Goal: Information Seeking & Learning: Learn about a topic

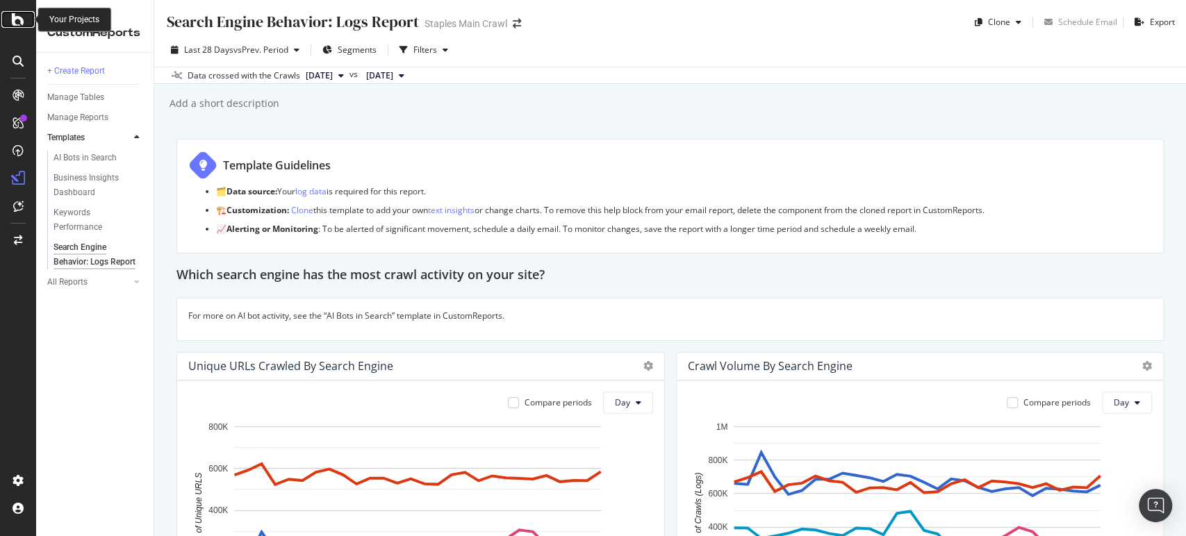
click at [15, 27] on icon at bounding box center [18, 19] width 13 height 17
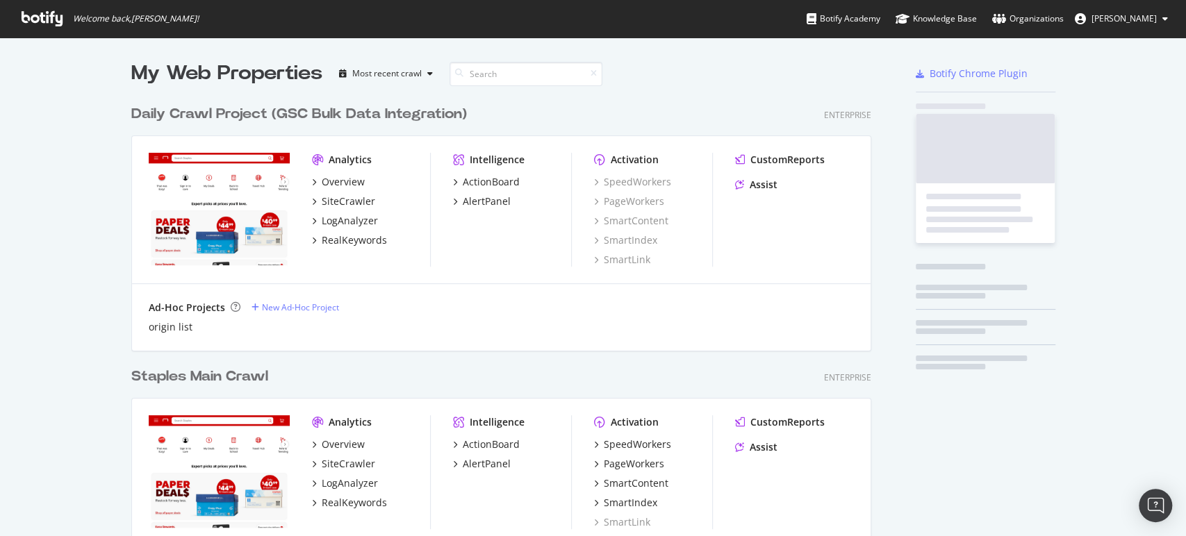
scroll to position [525, 1162]
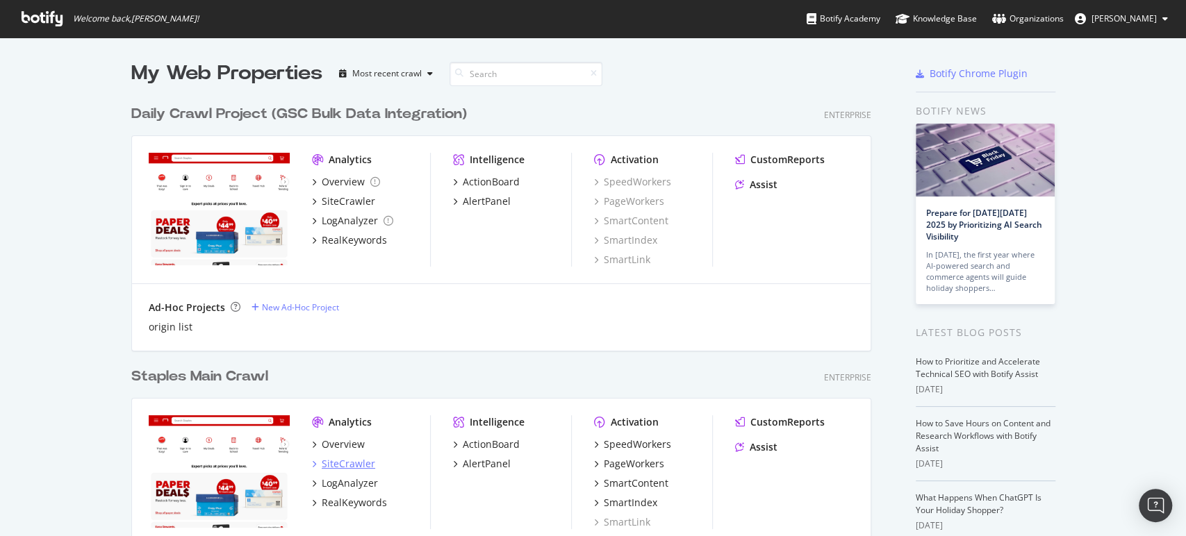
click at [339, 465] on div "SiteCrawler" at bounding box center [348, 464] width 53 height 14
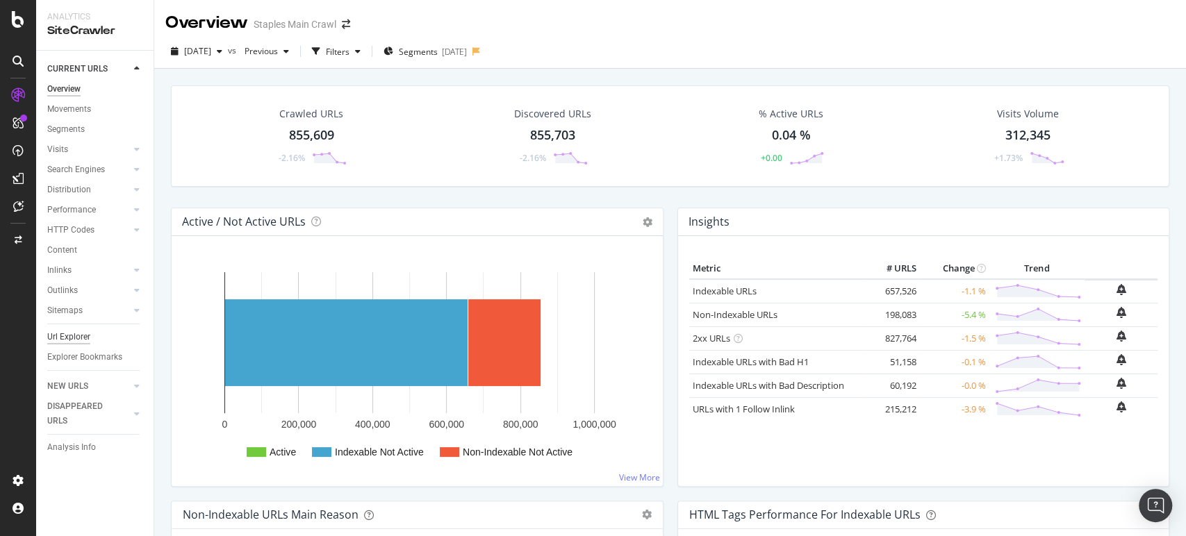
click at [76, 338] on div "Url Explorer" at bounding box center [68, 337] width 43 height 15
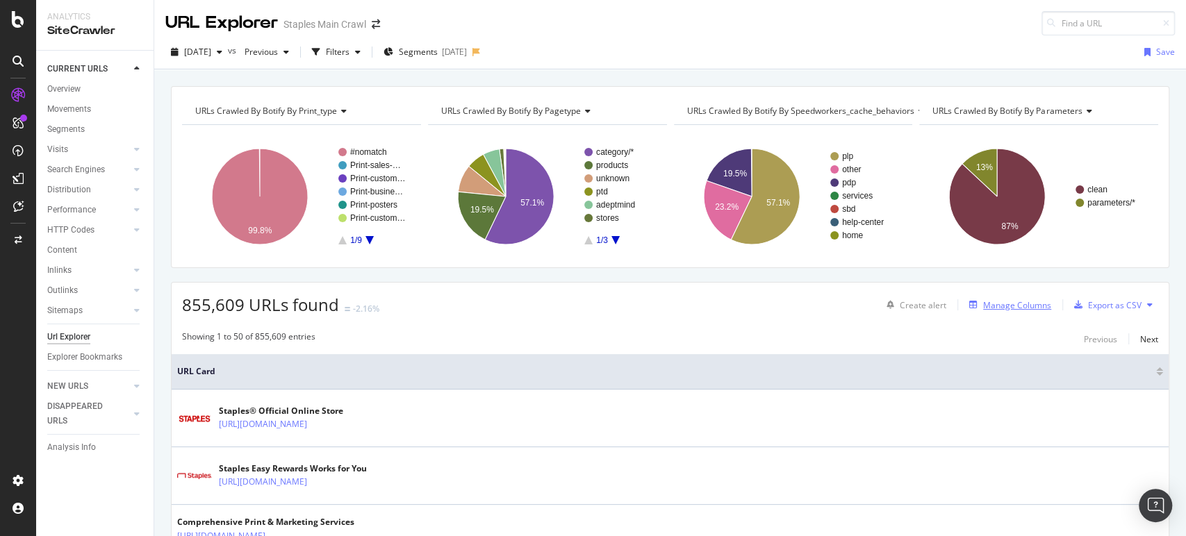
click at [1025, 302] on div "Manage Columns" at bounding box center [1017, 305] width 68 height 12
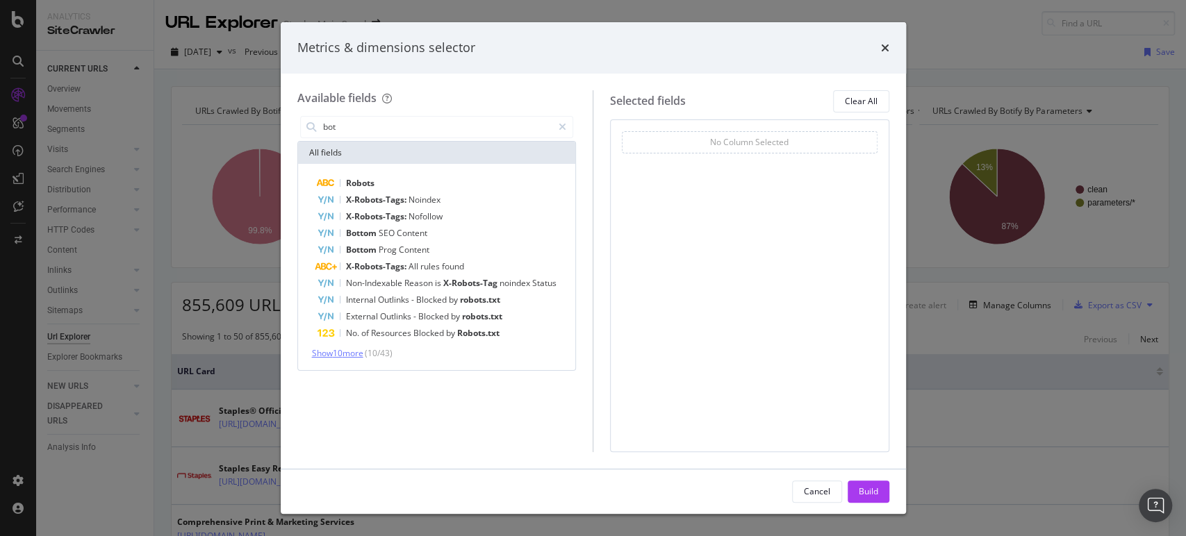
click at [363, 354] on span "Show 10 more" at bounding box center [337, 353] width 51 height 12
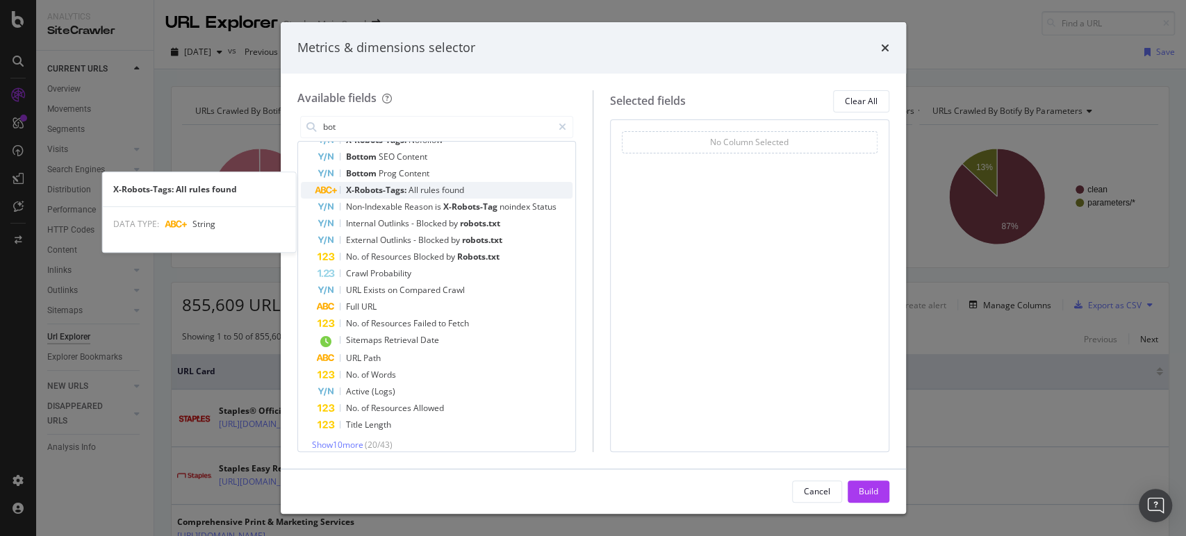
scroll to position [86, 0]
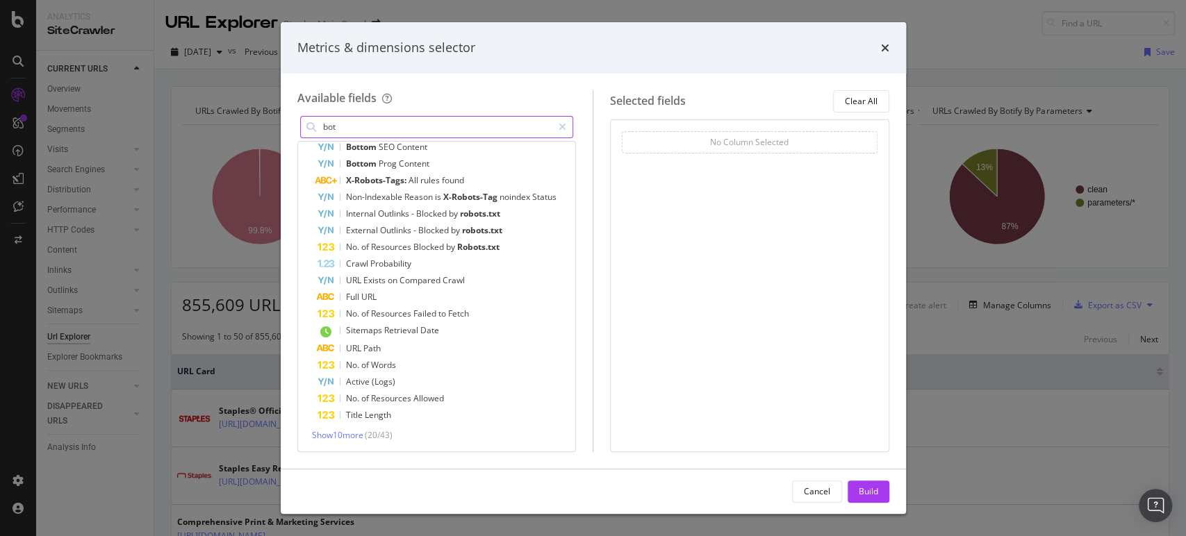
click at [420, 126] on input "bot" at bounding box center [437, 127] width 231 height 21
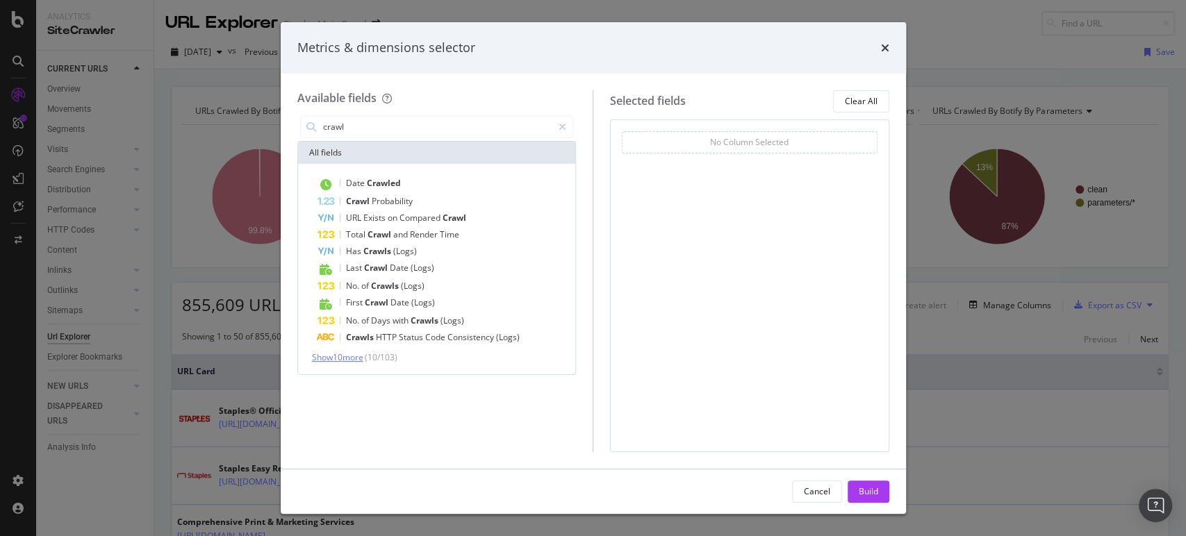
click at [340, 354] on span "Show 10 more" at bounding box center [337, 358] width 51 height 12
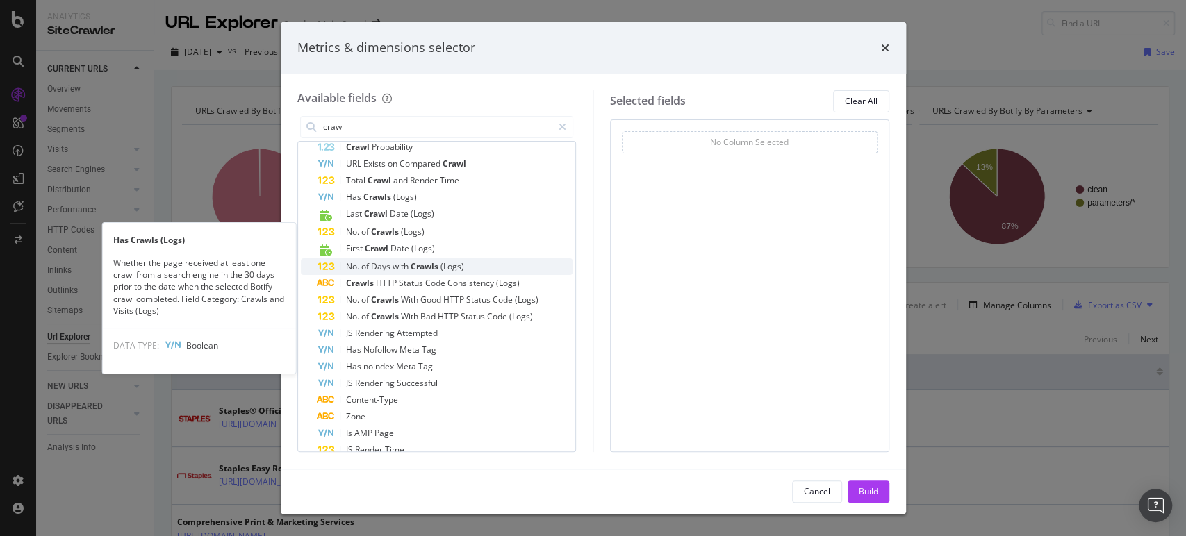
scroll to position [89, 0]
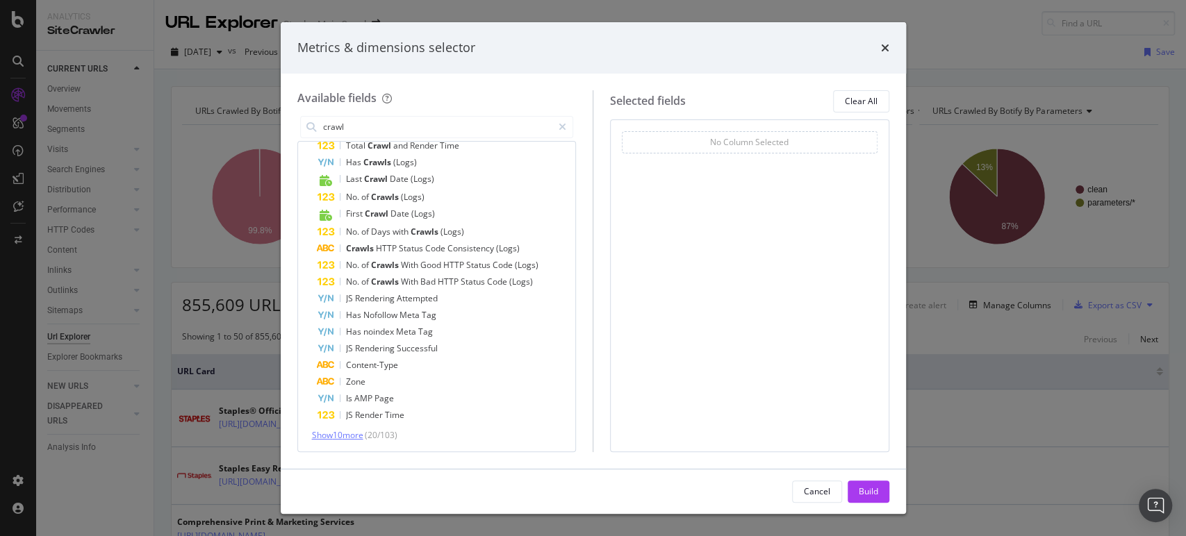
click at [349, 437] on span "Show 10 more" at bounding box center [337, 435] width 51 height 12
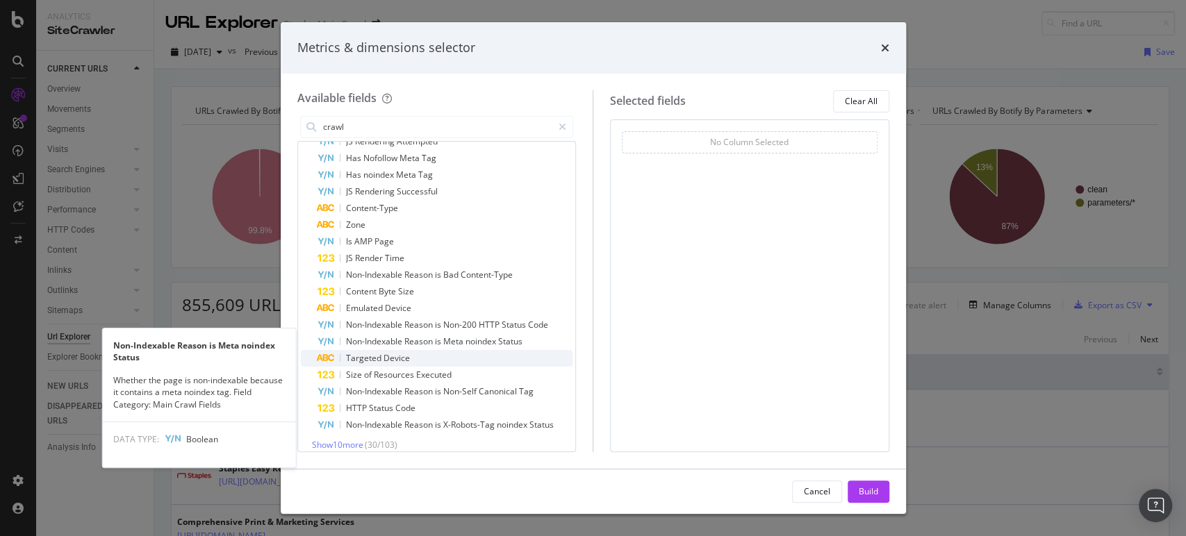
scroll to position [256, 0]
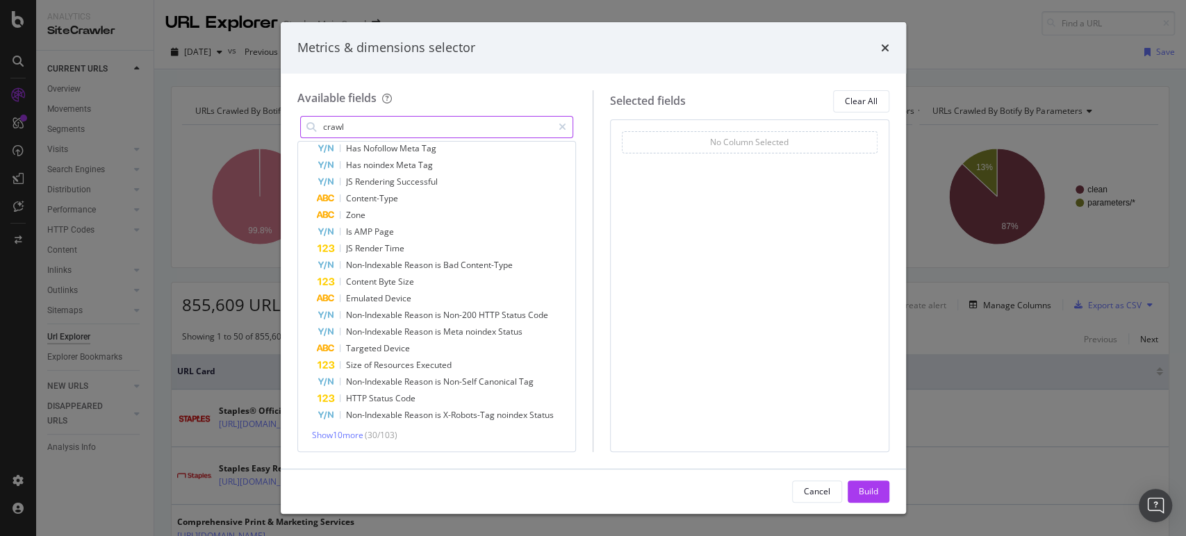
click at [438, 126] on input "crawl" at bounding box center [437, 127] width 231 height 21
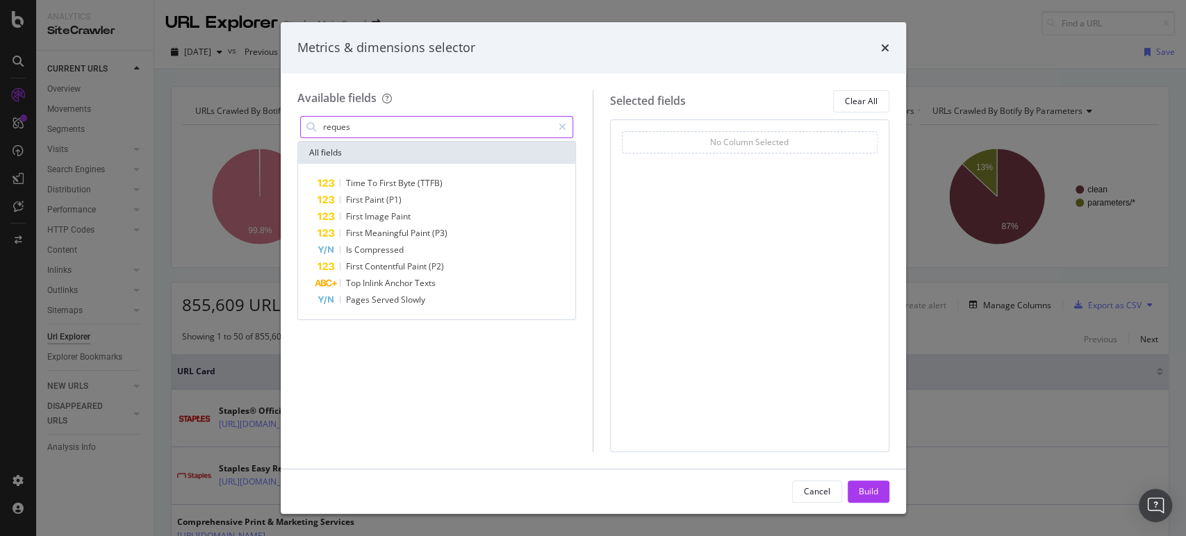
scroll to position [0, 0]
type input "reques"
click at [888, 49] on icon "times" at bounding box center [885, 47] width 8 height 11
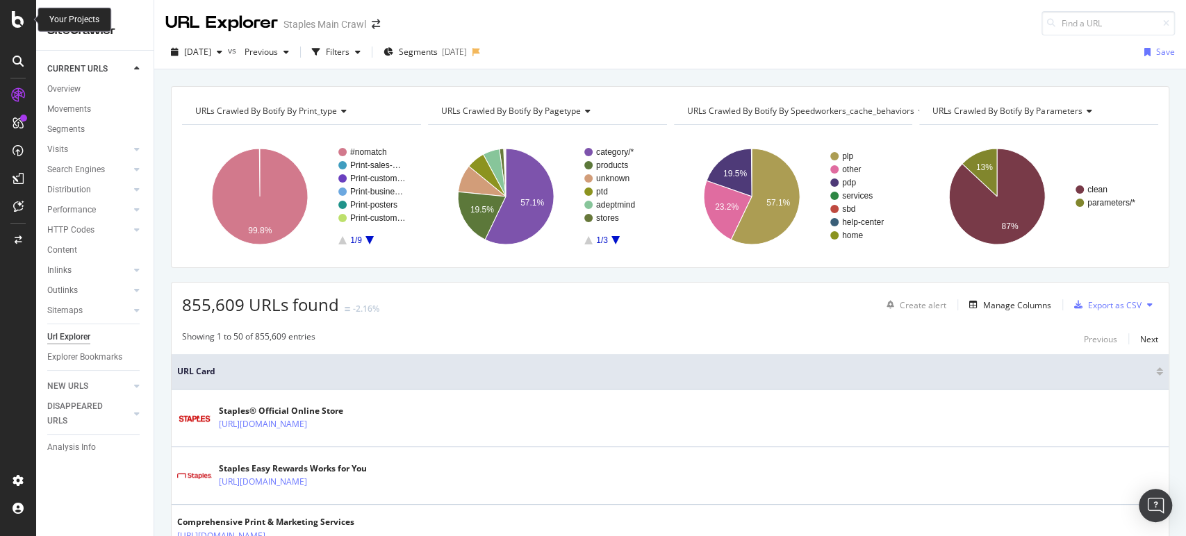
click at [19, 24] on icon at bounding box center [18, 19] width 13 height 17
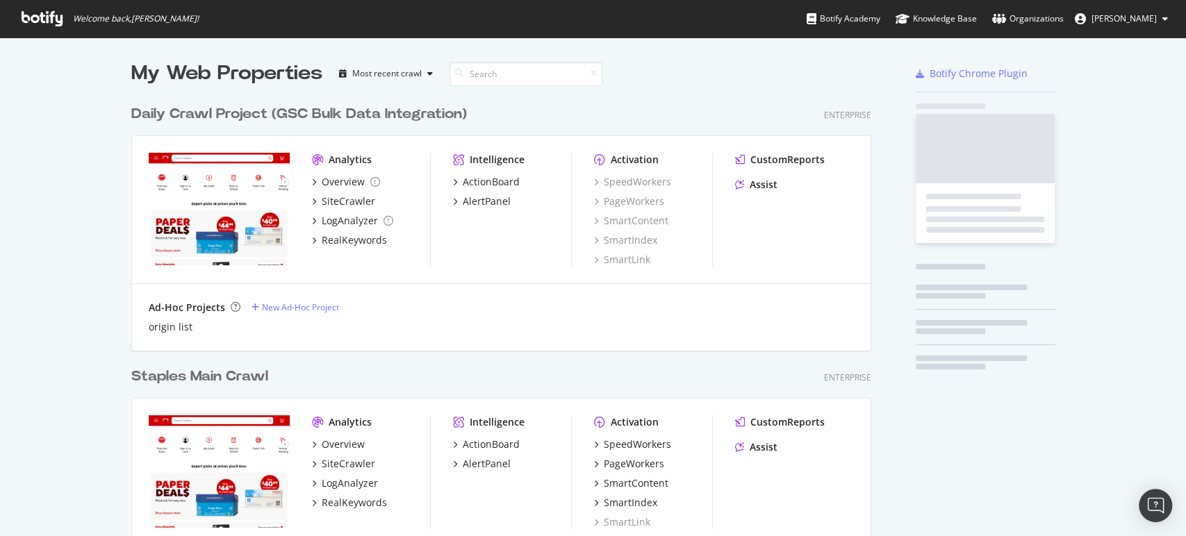
scroll to position [525, 1162]
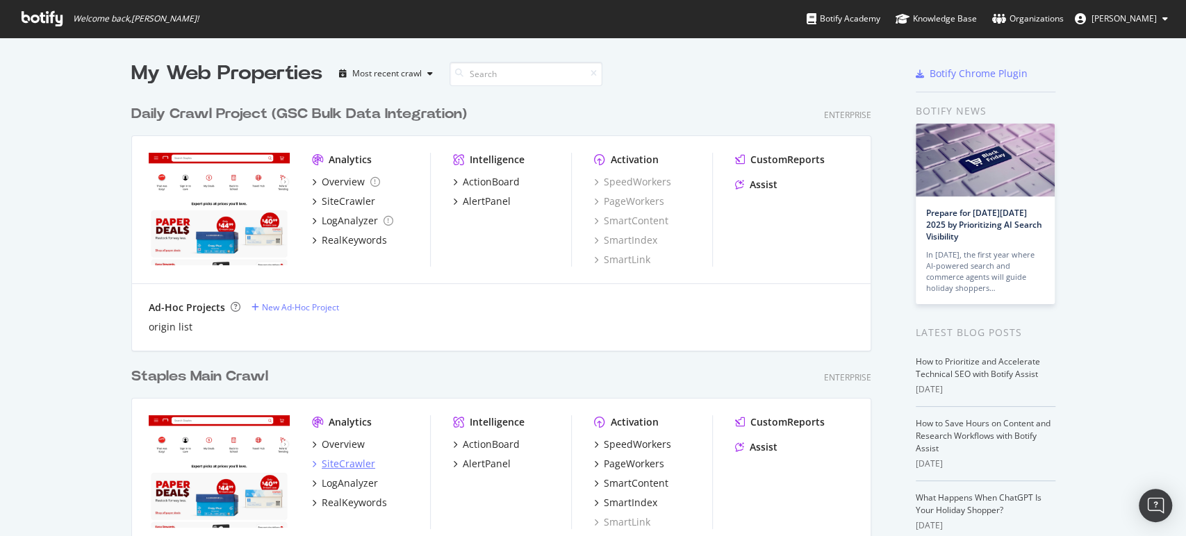
click at [343, 461] on div "SiteCrawler" at bounding box center [348, 464] width 53 height 14
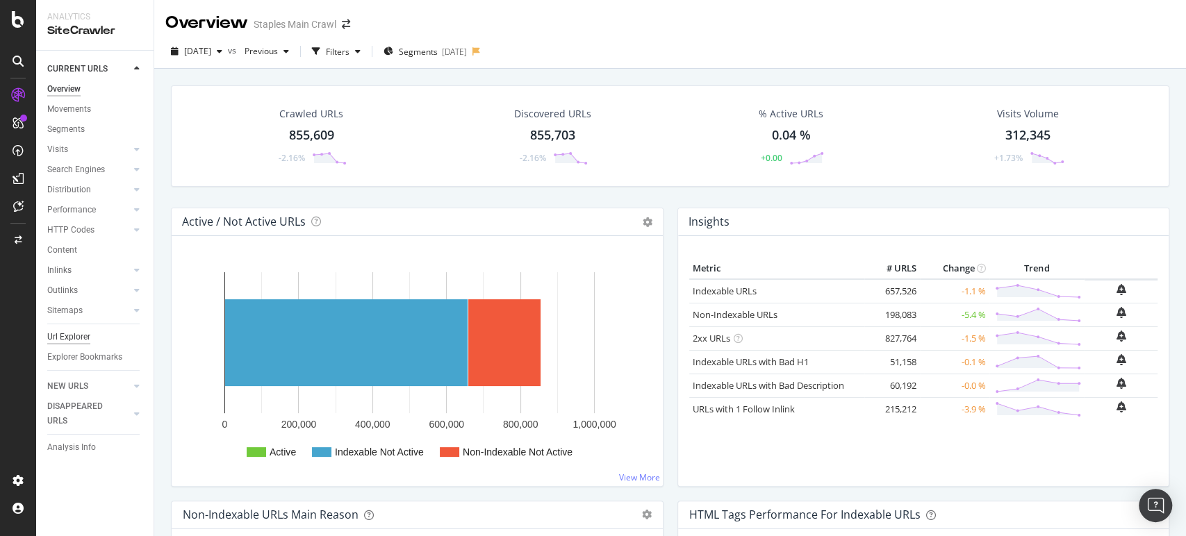
click at [72, 340] on div "Url Explorer" at bounding box center [68, 337] width 43 height 15
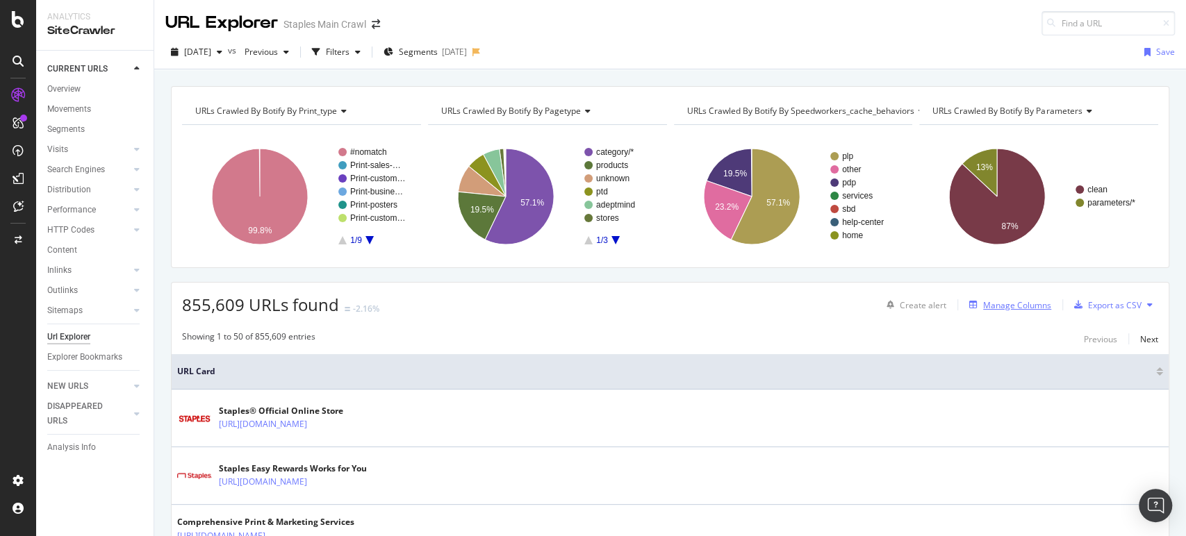
click at [1032, 302] on div "Manage Columns" at bounding box center [1017, 305] width 68 height 12
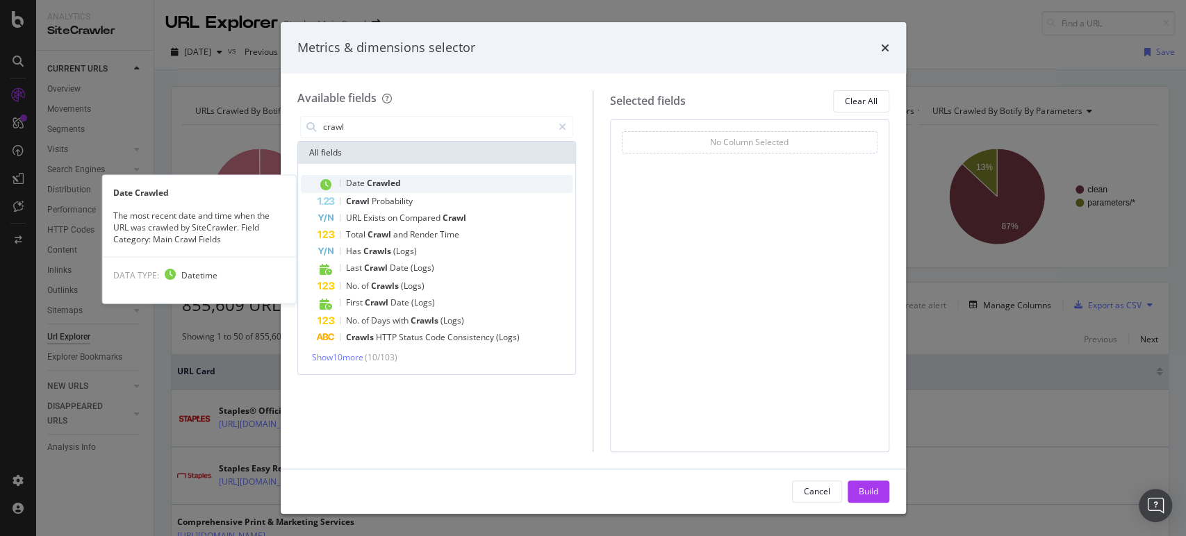
type input "crawl"
click at [386, 181] on span "Crawled" at bounding box center [384, 183] width 34 height 12
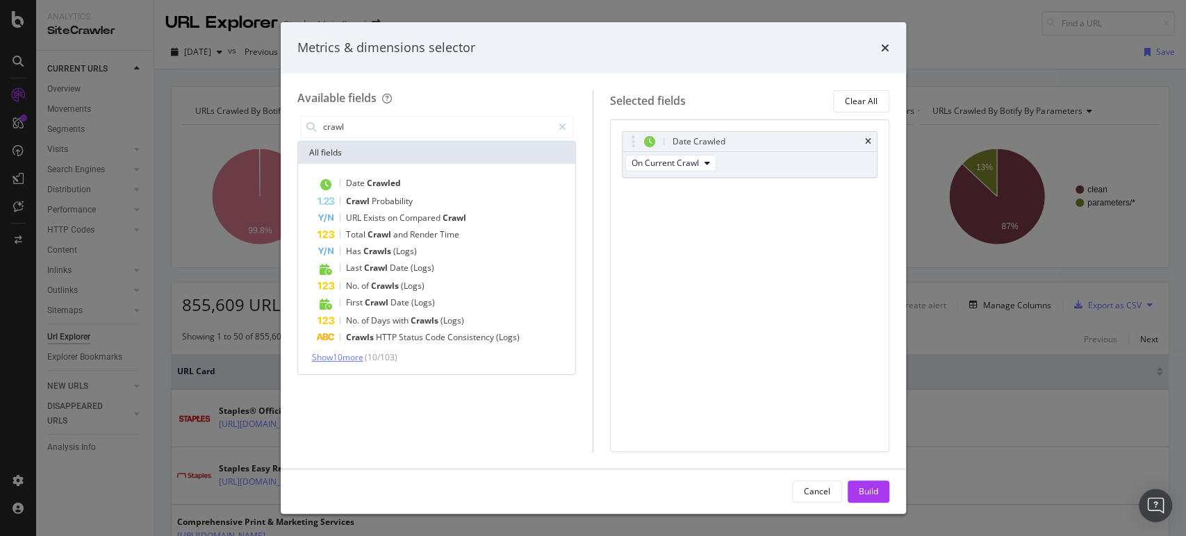
click at [358, 354] on span "Show 10 more" at bounding box center [337, 358] width 51 height 12
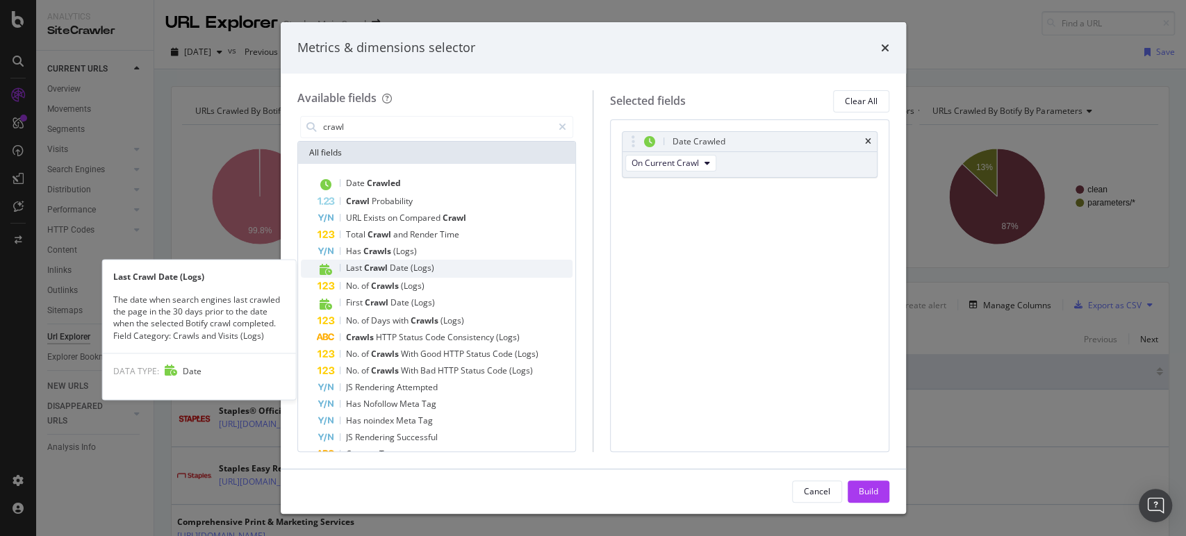
click at [408, 270] on span "Date" at bounding box center [400, 268] width 21 height 12
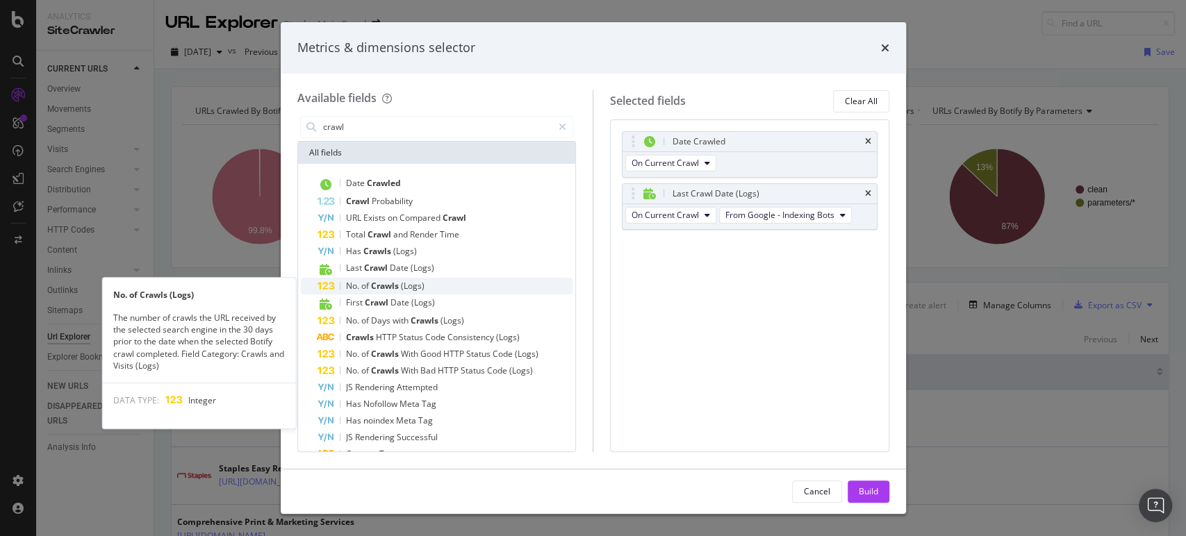
click at [433, 285] on div "No. of Crawls (Logs)" at bounding box center [446, 286] width 256 height 17
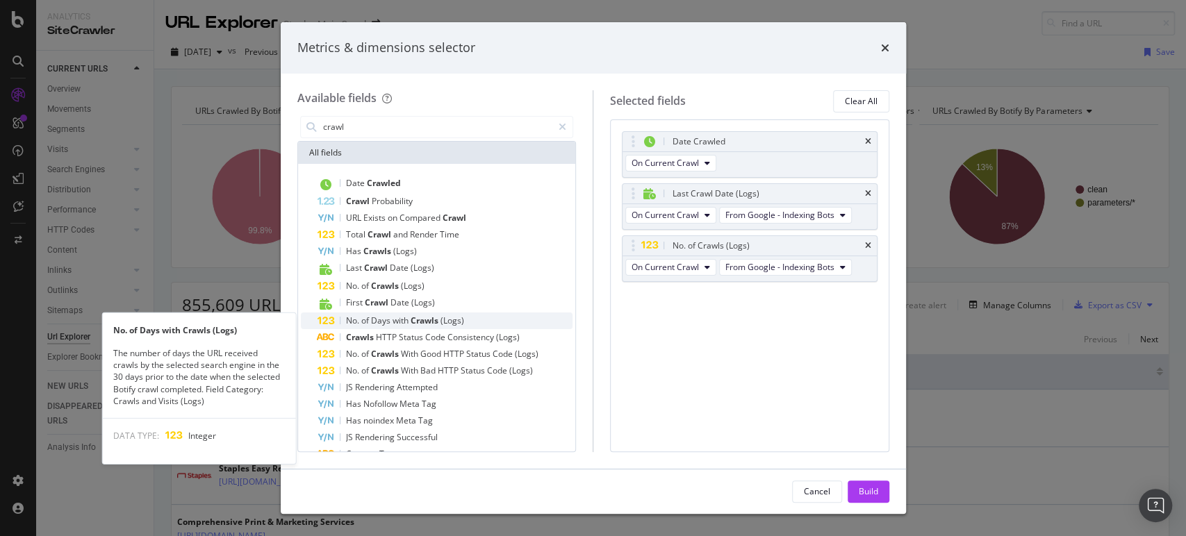
click at [436, 318] on span "Crawls" at bounding box center [426, 321] width 30 height 12
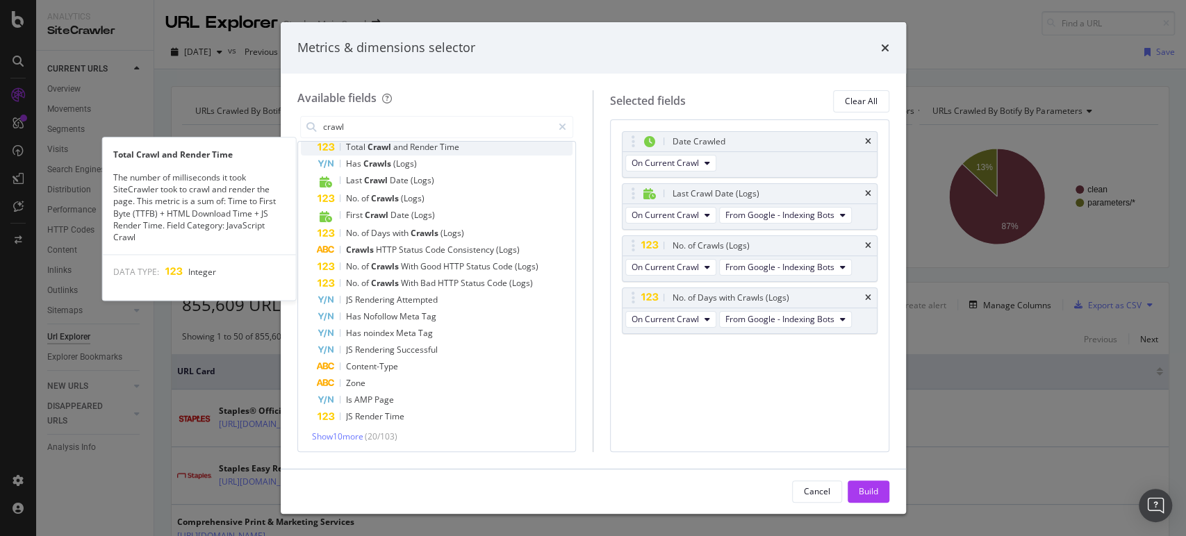
scroll to position [89, 0]
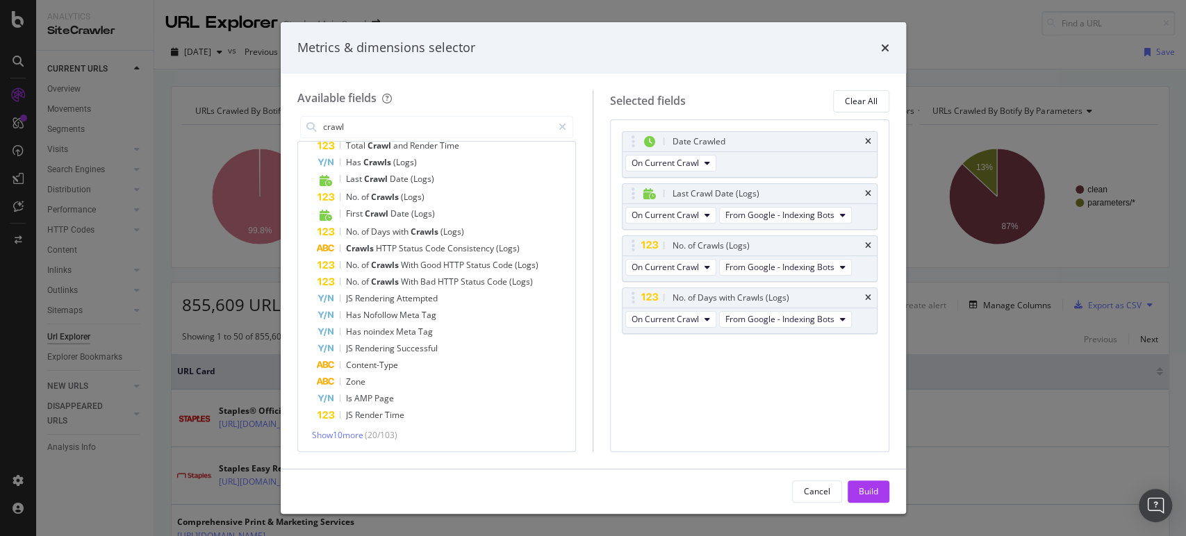
click at [347, 427] on div "Date Crawled Crawl Probability URL Exists on Compared Crawl Total Crawl and Ren…" at bounding box center [437, 263] width 272 height 355
click at [356, 429] on span "Show 10 more" at bounding box center [337, 435] width 51 height 12
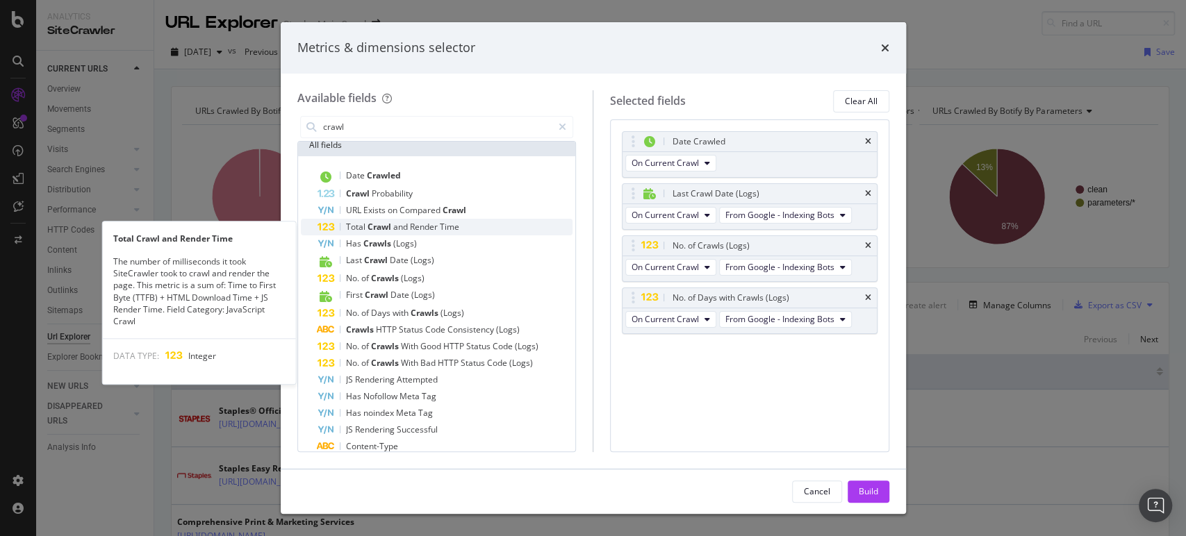
scroll to position [0, 0]
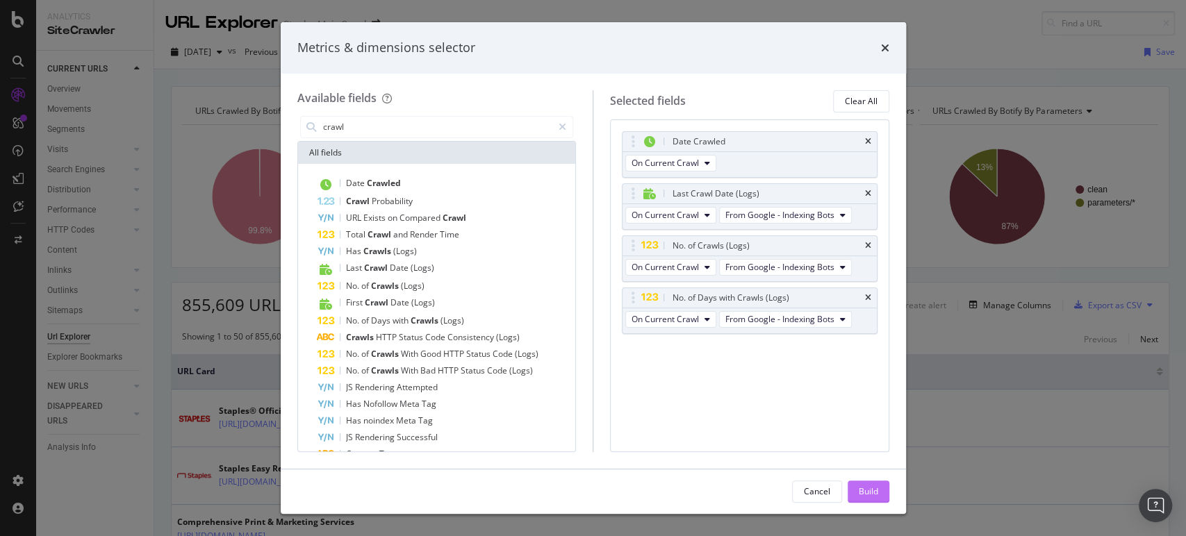
click at [868, 488] on div "Build" at bounding box center [868, 492] width 19 height 12
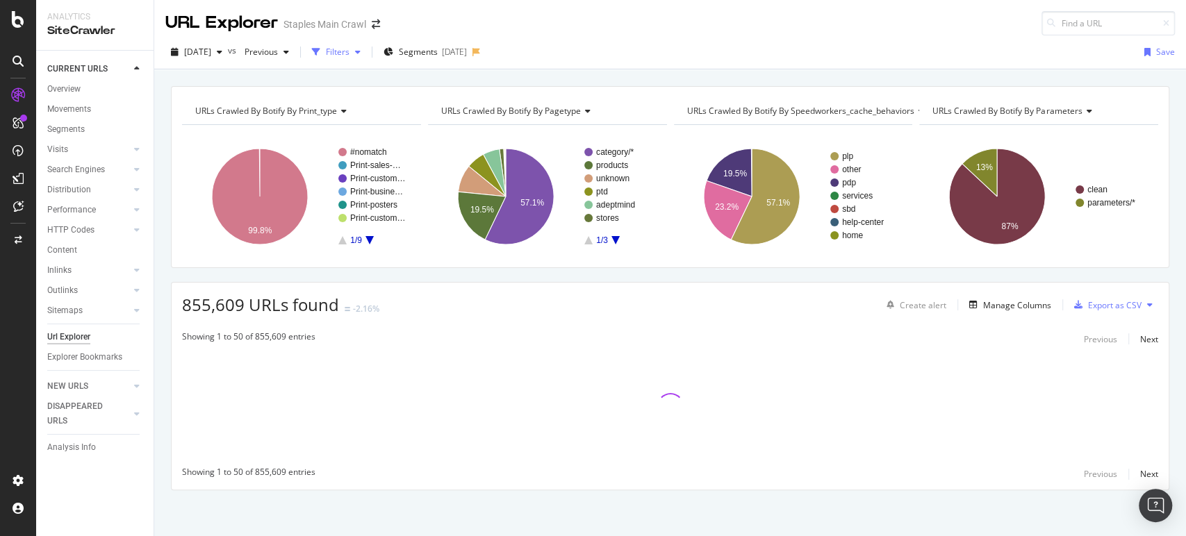
click at [349, 51] on div "Filters" at bounding box center [338, 52] width 24 height 12
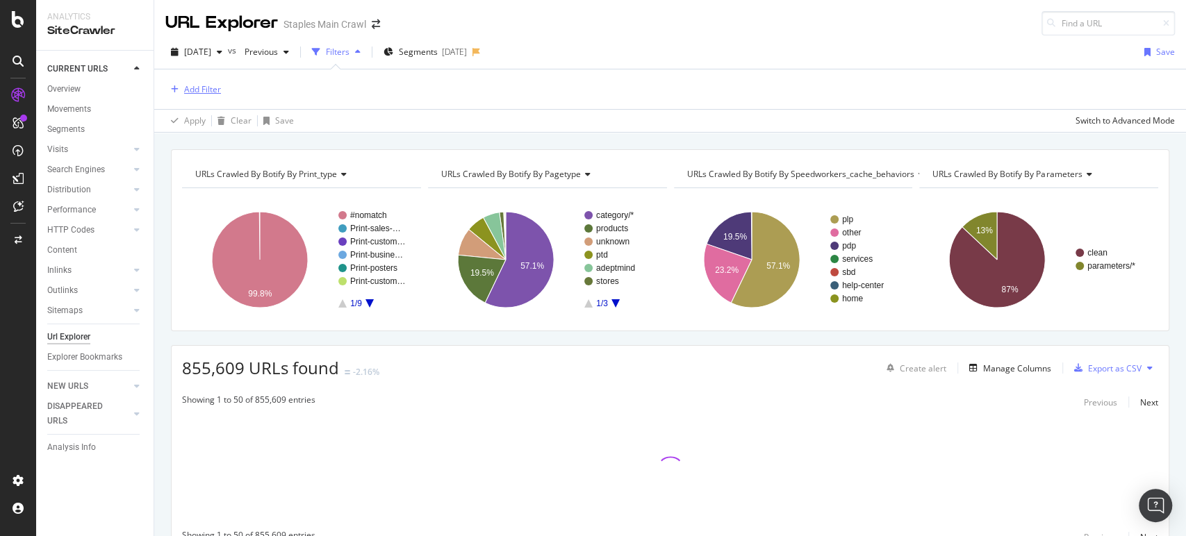
click at [188, 84] on div "Add Filter" at bounding box center [202, 89] width 37 height 12
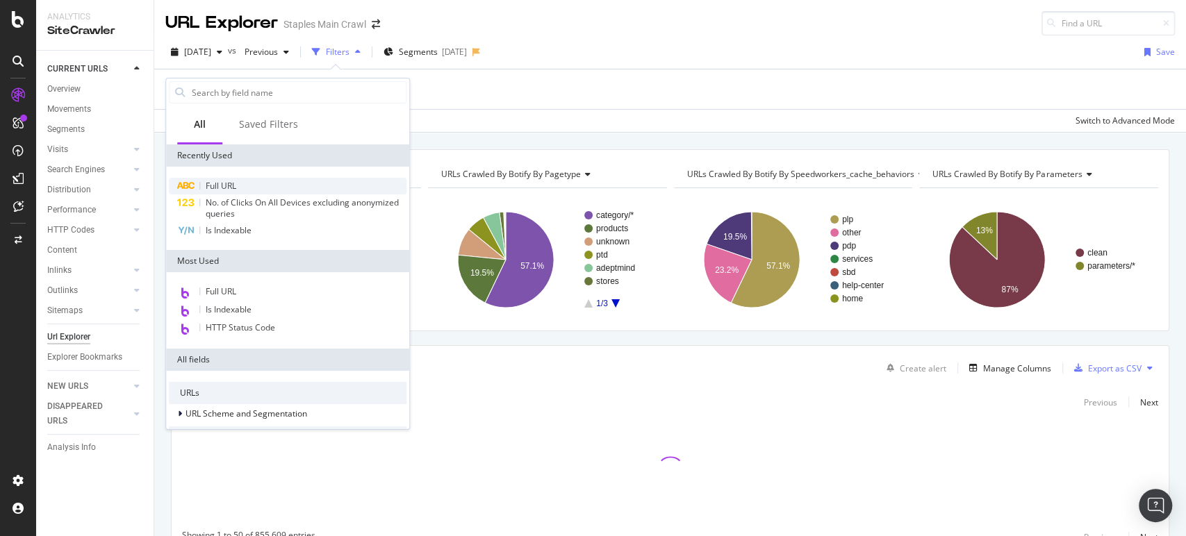
click at [240, 183] on div "Full URL" at bounding box center [288, 186] width 238 height 17
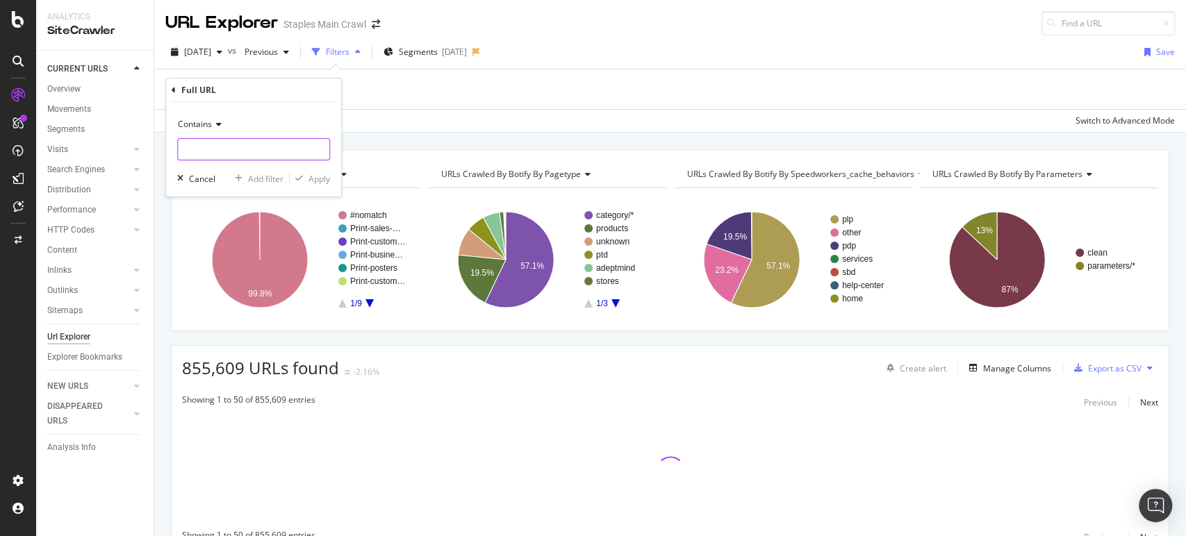
click at [238, 148] on input "text" at bounding box center [253, 149] width 151 height 22
type input "zq9zq9"
click at [311, 175] on div "Apply" at bounding box center [319, 179] width 22 height 12
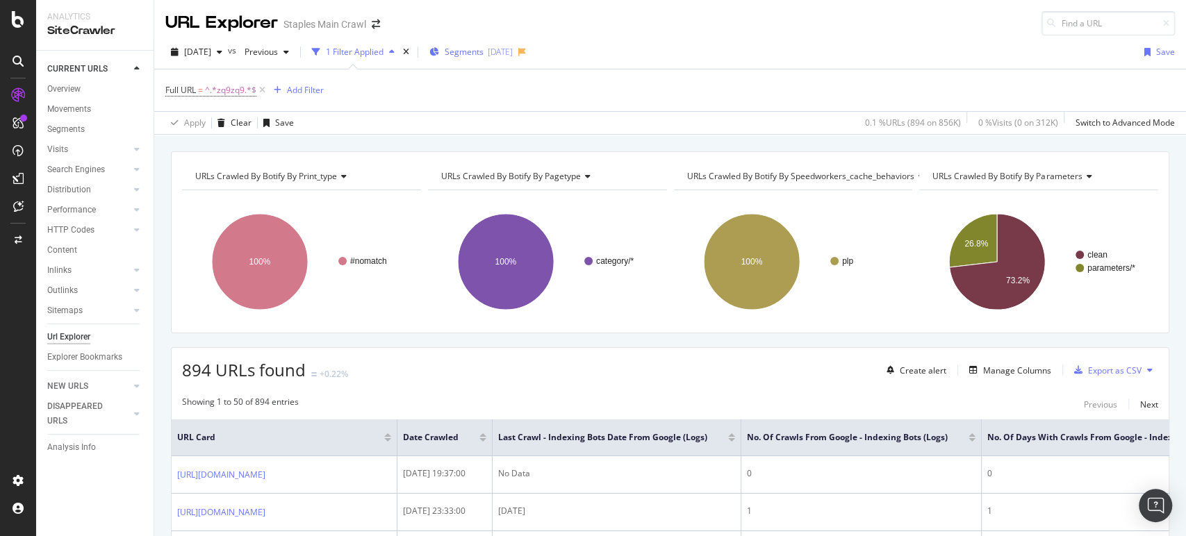
click at [513, 48] on div "[DATE]" at bounding box center [500, 52] width 25 height 12
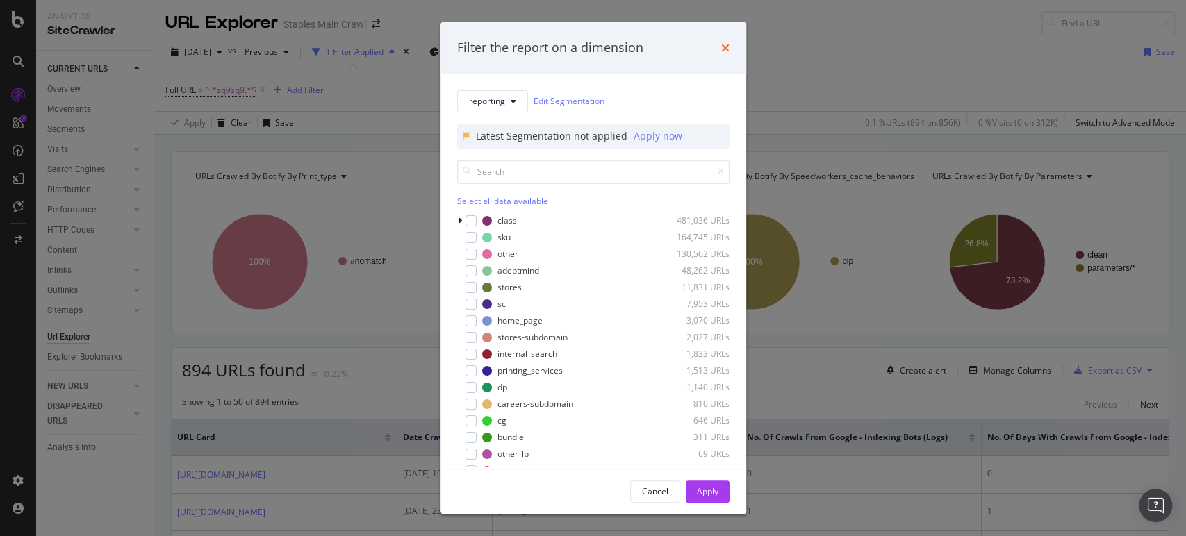
click at [727, 47] on icon "times" at bounding box center [725, 47] width 8 height 11
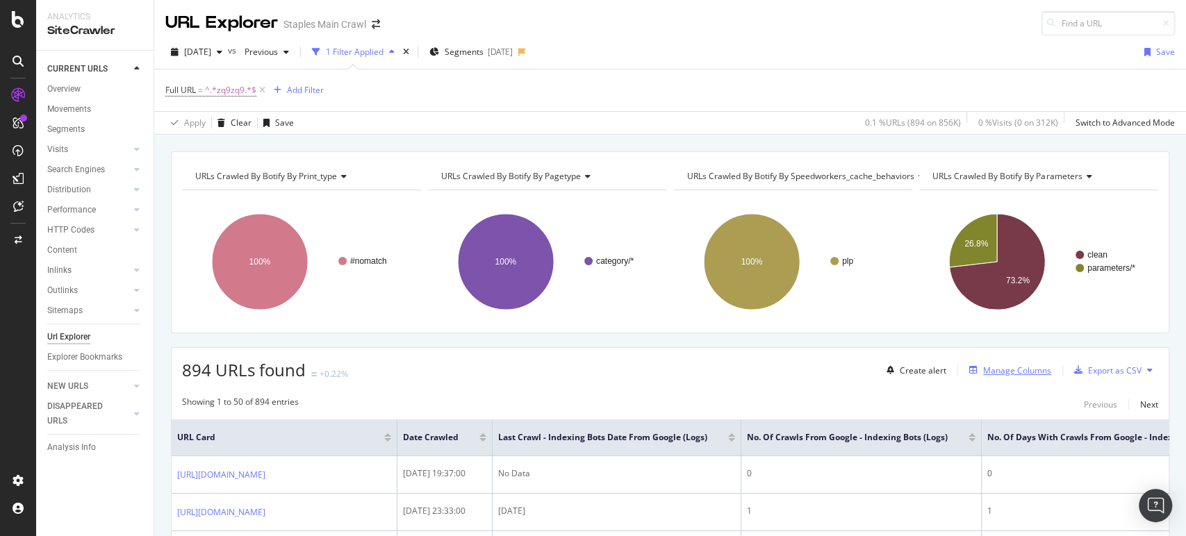
click at [983, 370] on div "Manage Columns" at bounding box center [1017, 371] width 68 height 12
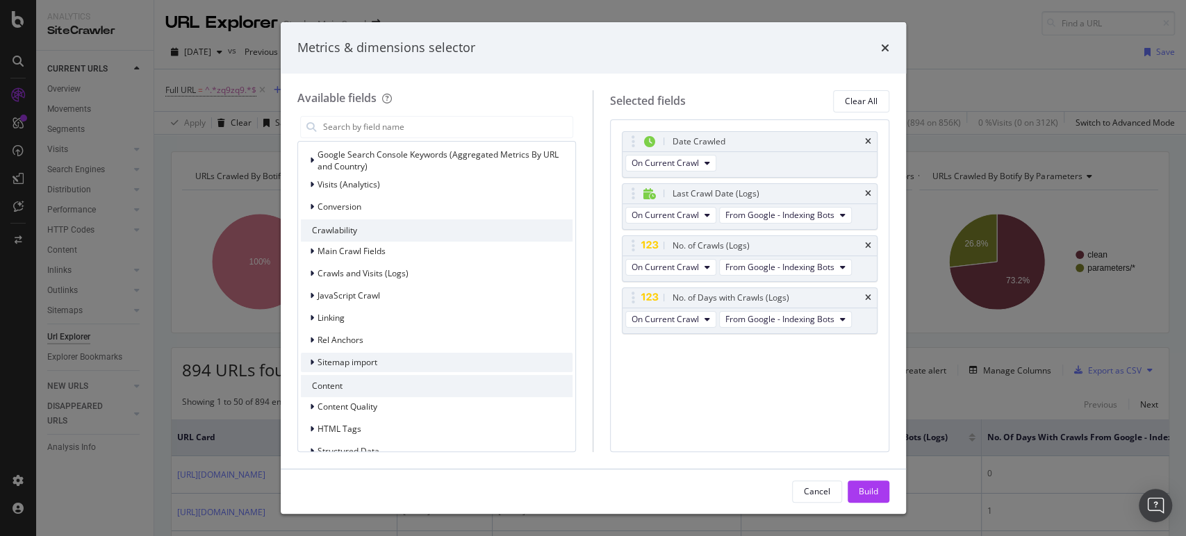
scroll to position [231, 0]
click at [310, 276] on icon "modal" at bounding box center [312, 271] width 4 height 8
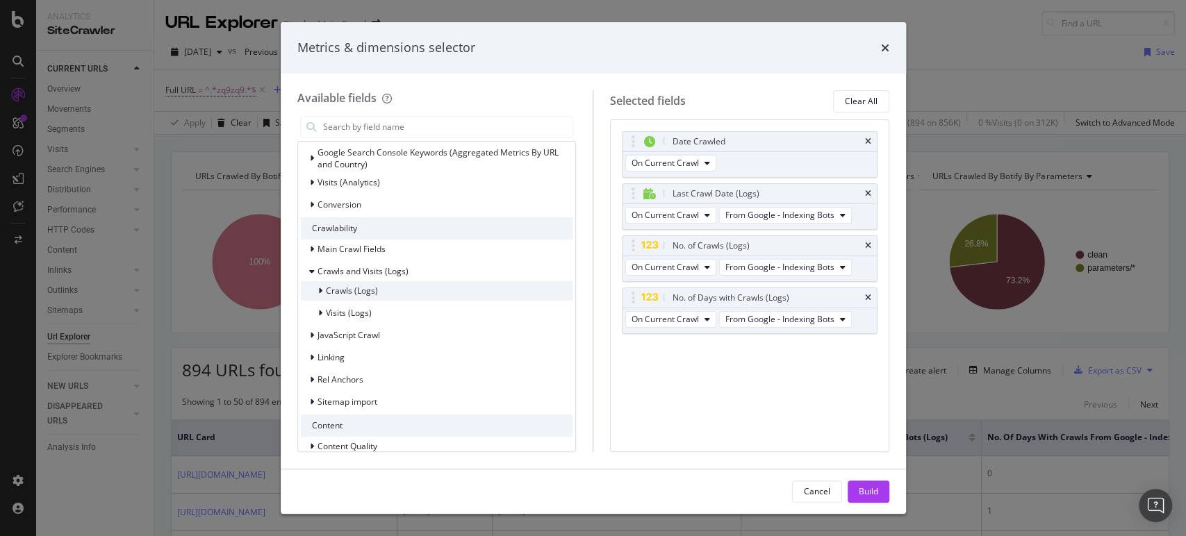
click at [319, 295] on div "modal" at bounding box center [322, 291] width 8 height 14
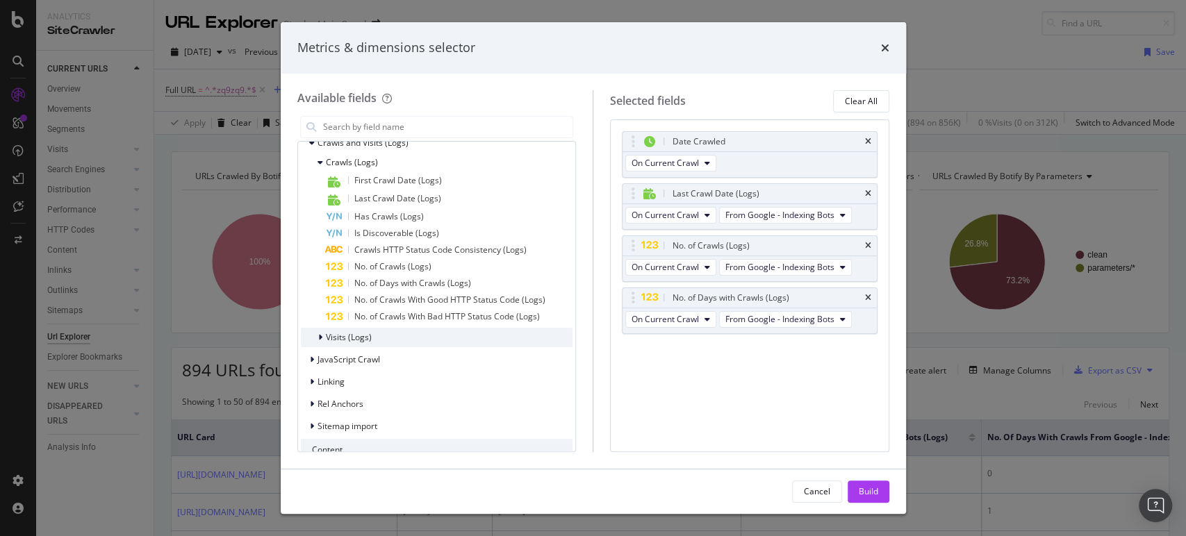
scroll to position [386, 0]
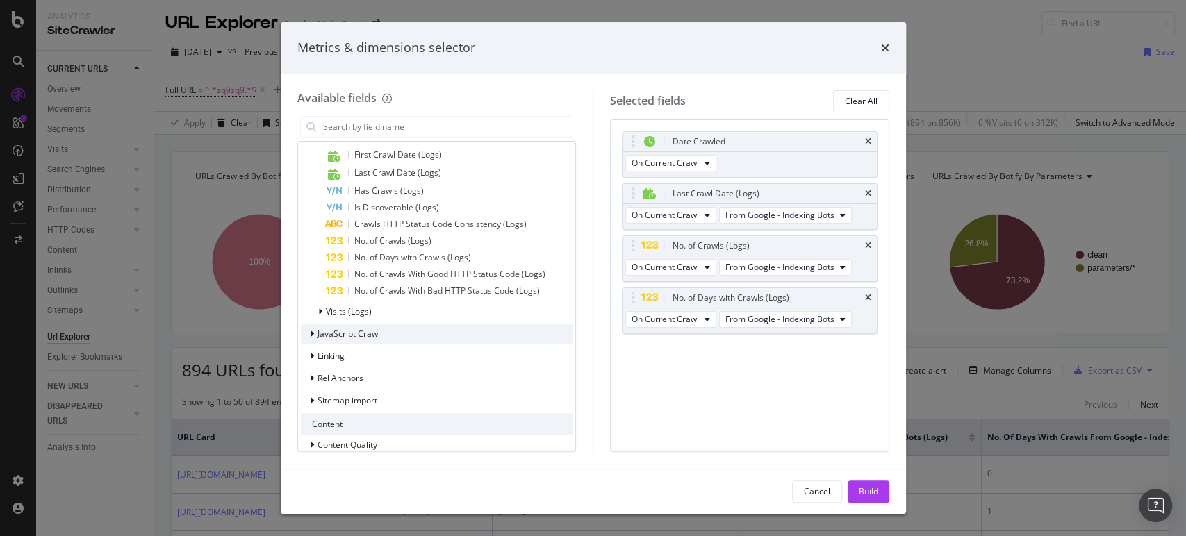
click at [310, 338] on icon "modal" at bounding box center [312, 334] width 4 height 8
click at [318, 340] on span "JavaScript Crawl" at bounding box center [349, 334] width 63 height 12
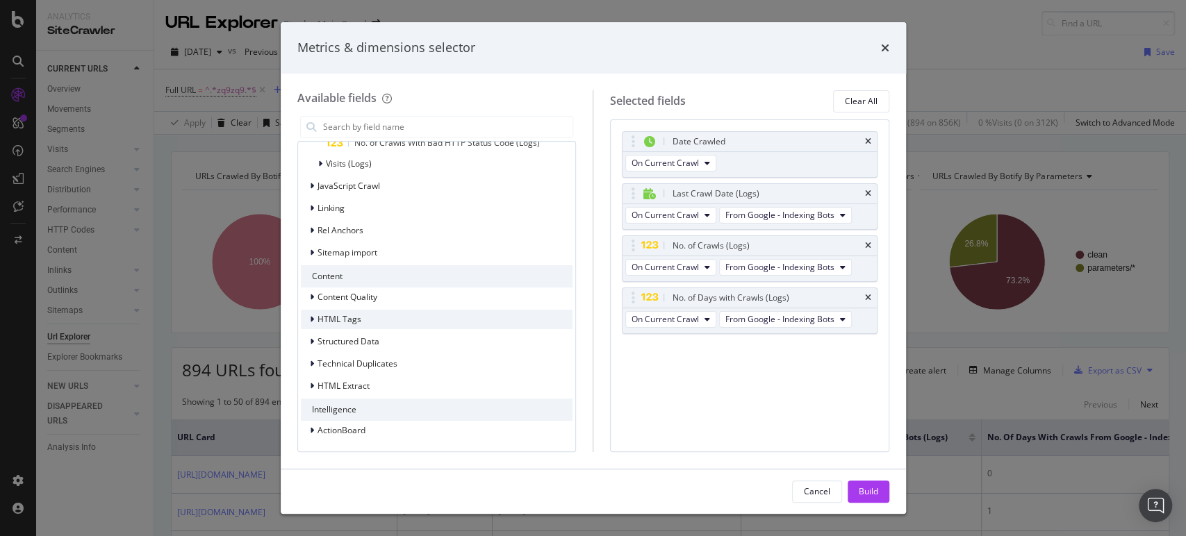
scroll to position [544, 0]
click at [316, 429] on div "modal" at bounding box center [313, 431] width 8 height 14
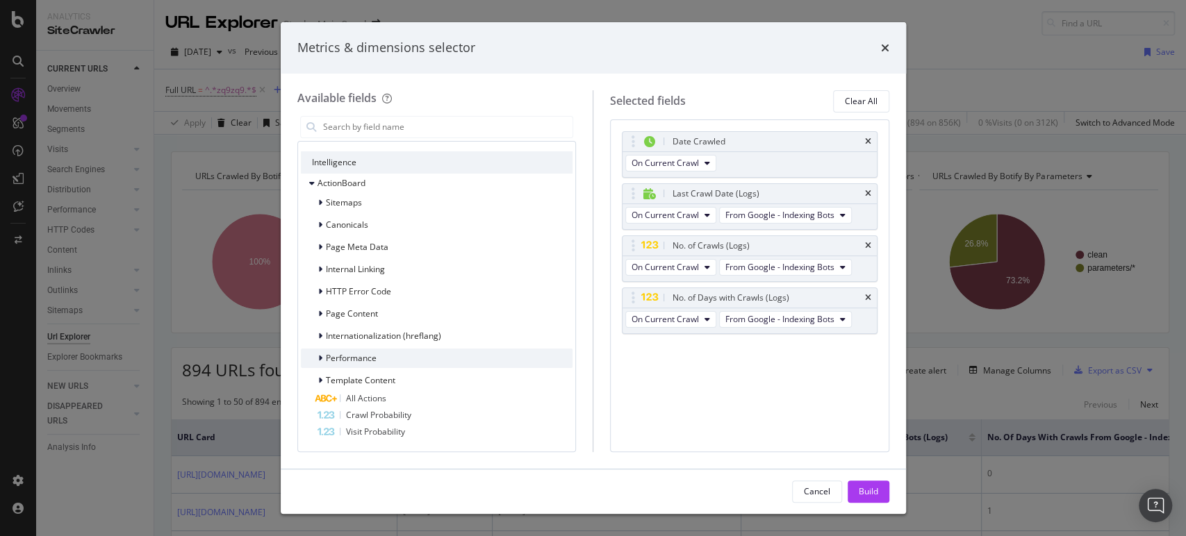
scroll to position [791, 0]
click at [321, 270] on icon "modal" at bounding box center [320, 269] width 4 height 8
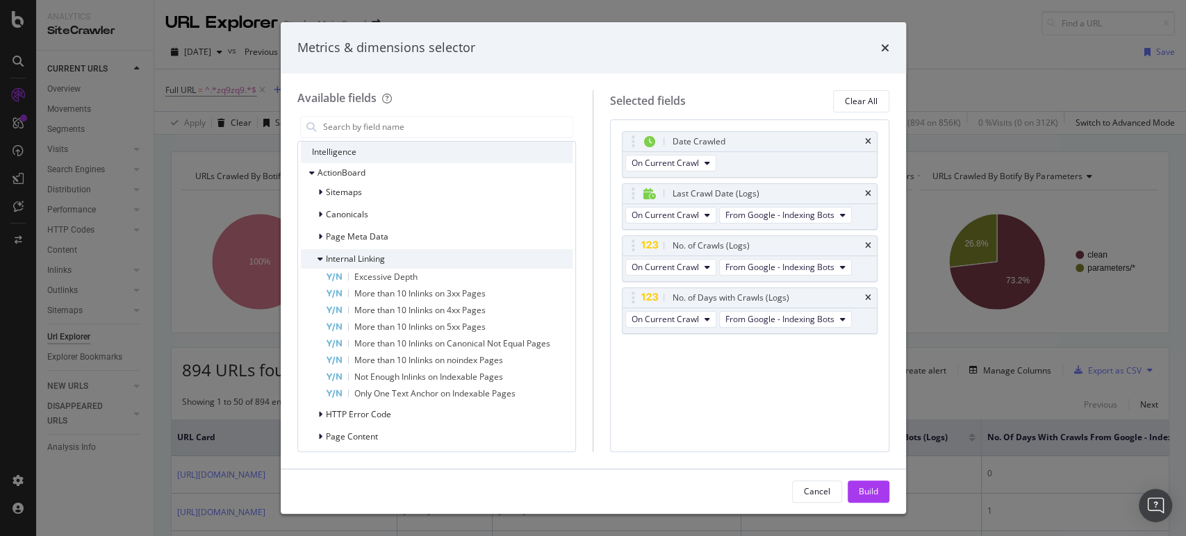
click at [321, 263] on icon "modal" at bounding box center [321, 259] width 6 height 8
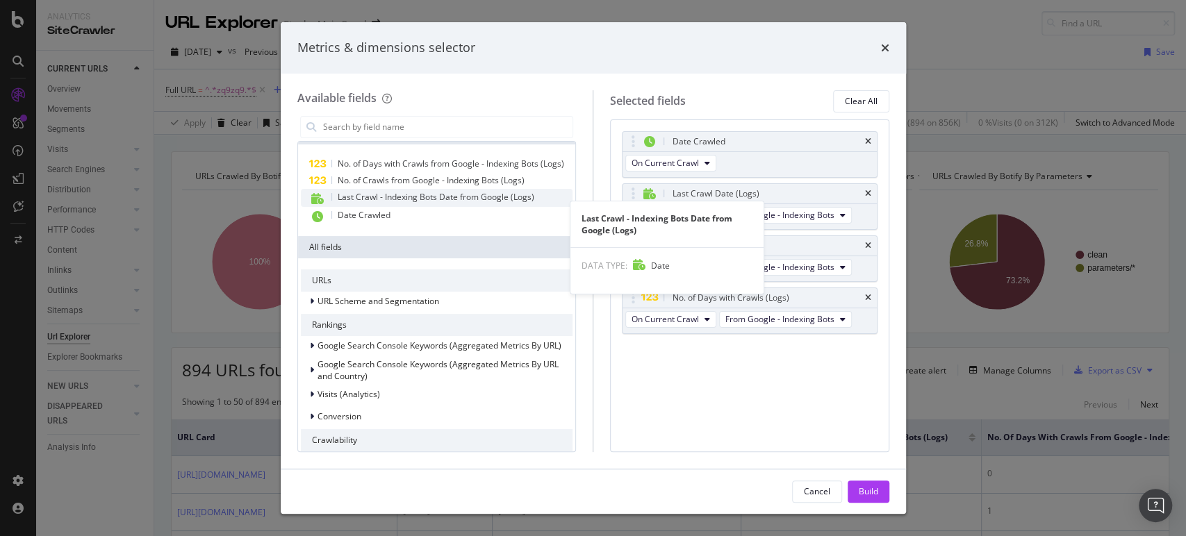
scroll to position [0, 0]
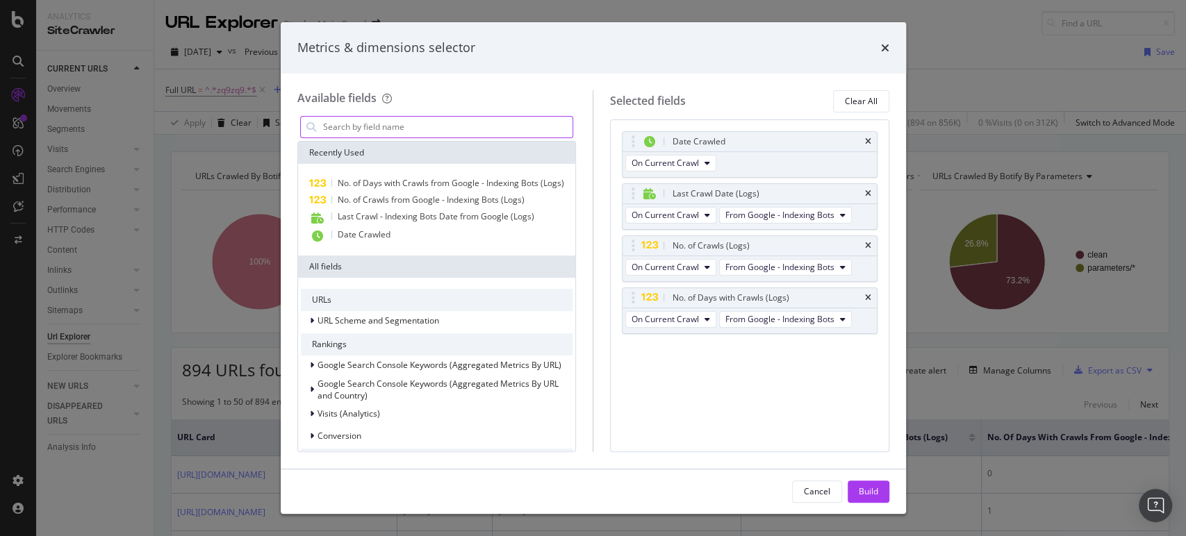
click at [452, 124] on input "modal" at bounding box center [448, 127] width 252 height 21
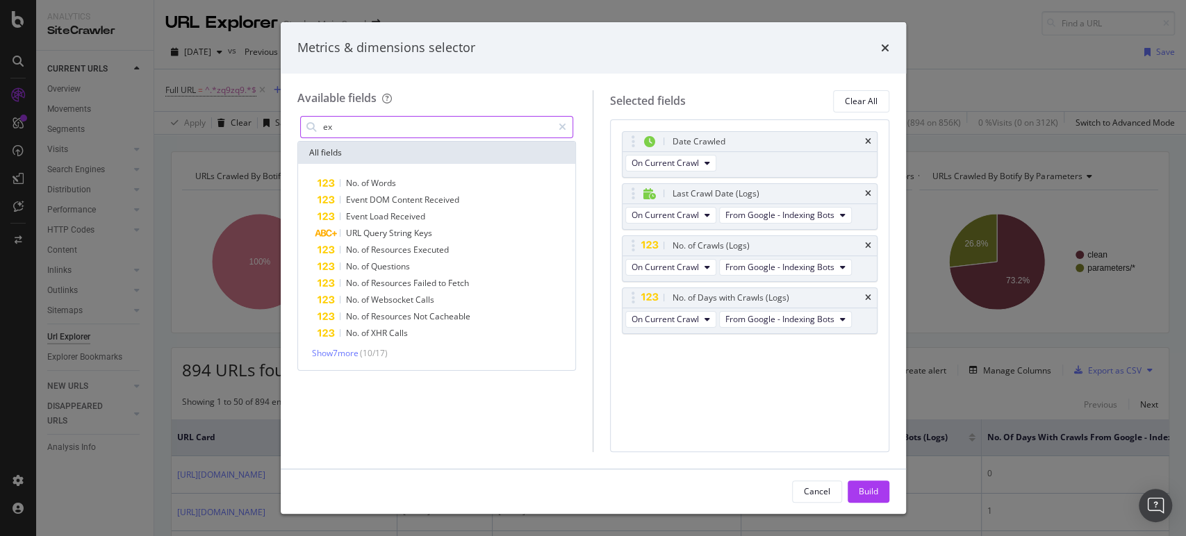
type input "e"
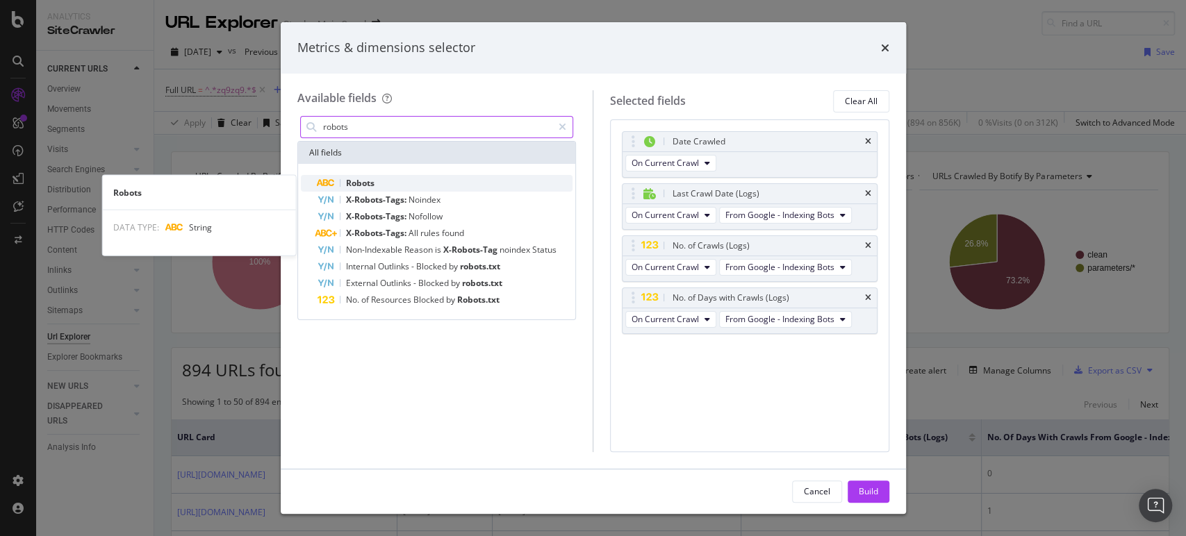
type input "robots"
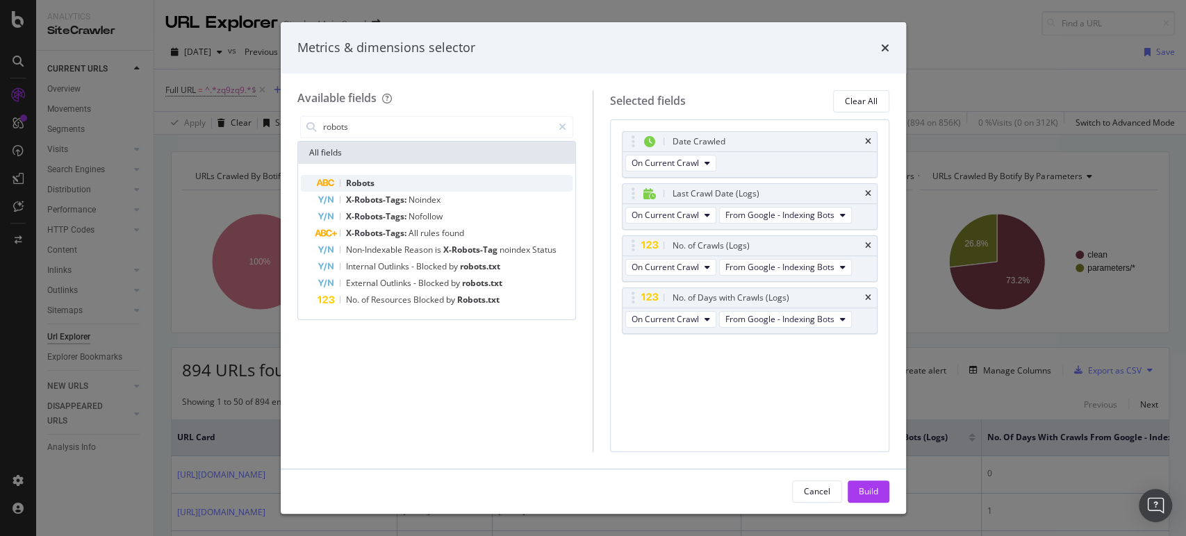
click at [369, 179] on span "Robots" at bounding box center [360, 183] width 28 height 12
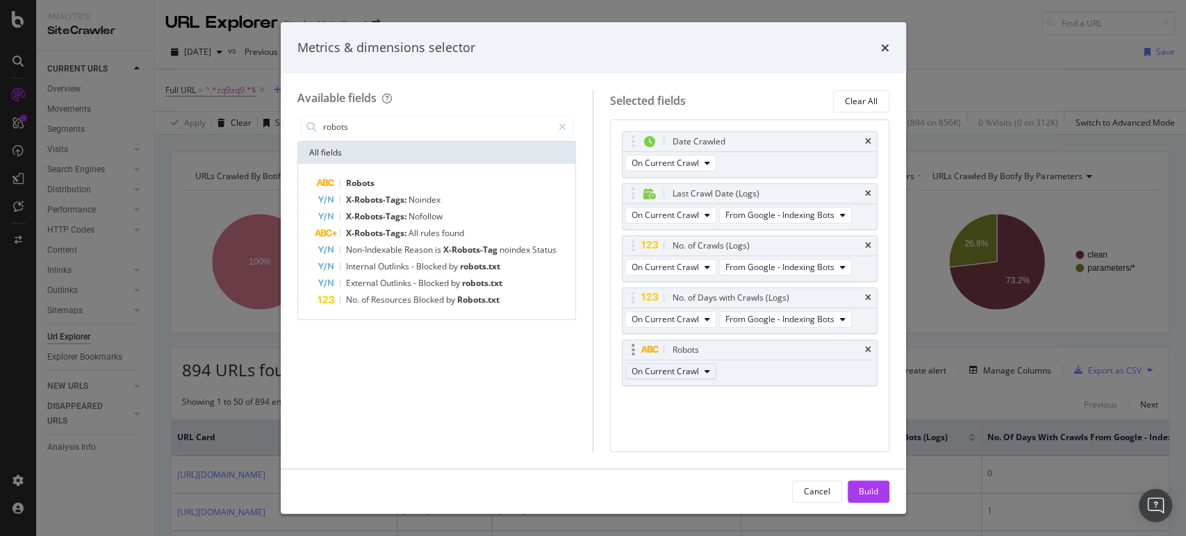
click at [707, 370] on icon "modal" at bounding box center [707, 372] width 6 height 8
click at [867, 294] on icon "times" at bounding box center [868, 298] width 6 height 8
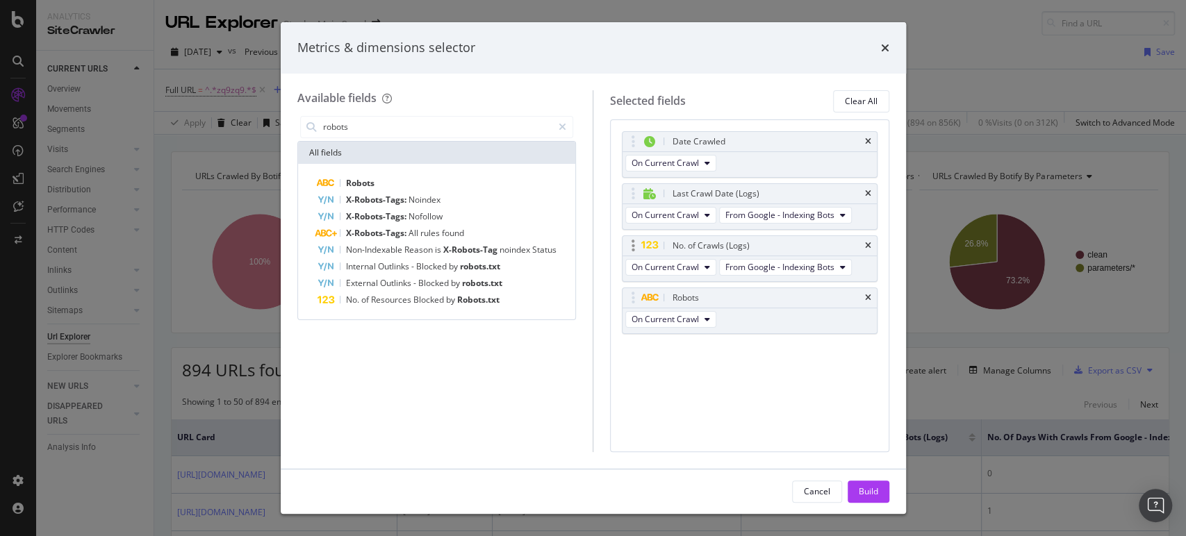
click at [872, 242] on div "No. of Crawls (Logs)" at bounding box center [750, 245] width 254 height 19
click at [868, 190] on icon "times" at bounding box center [868, 194] width 6 height 8
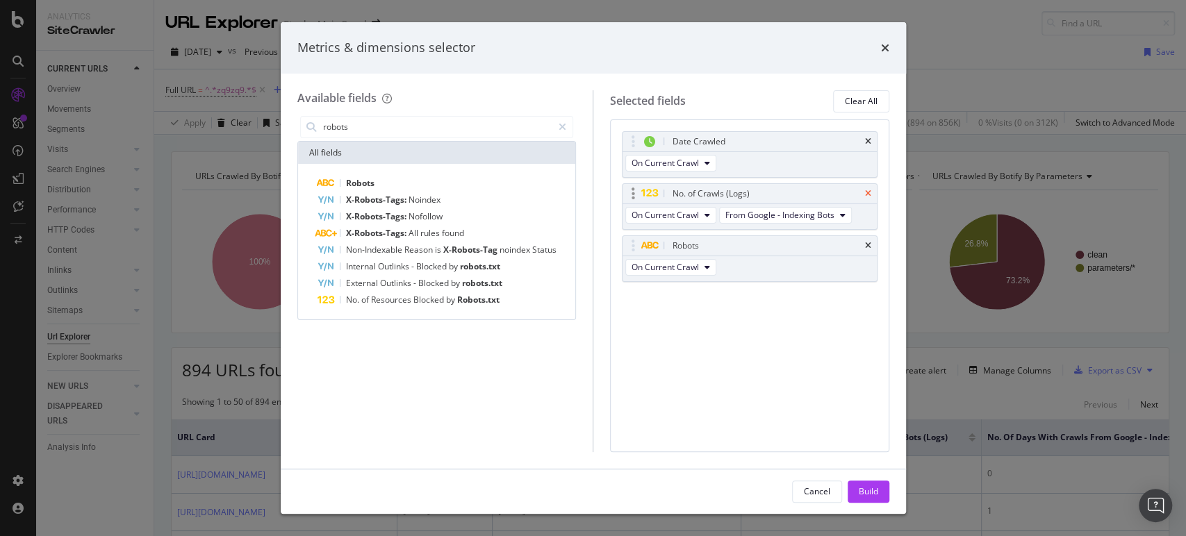
click at [865, 190] on icon "times" at bounding box center [868, 194] width 6 height 8
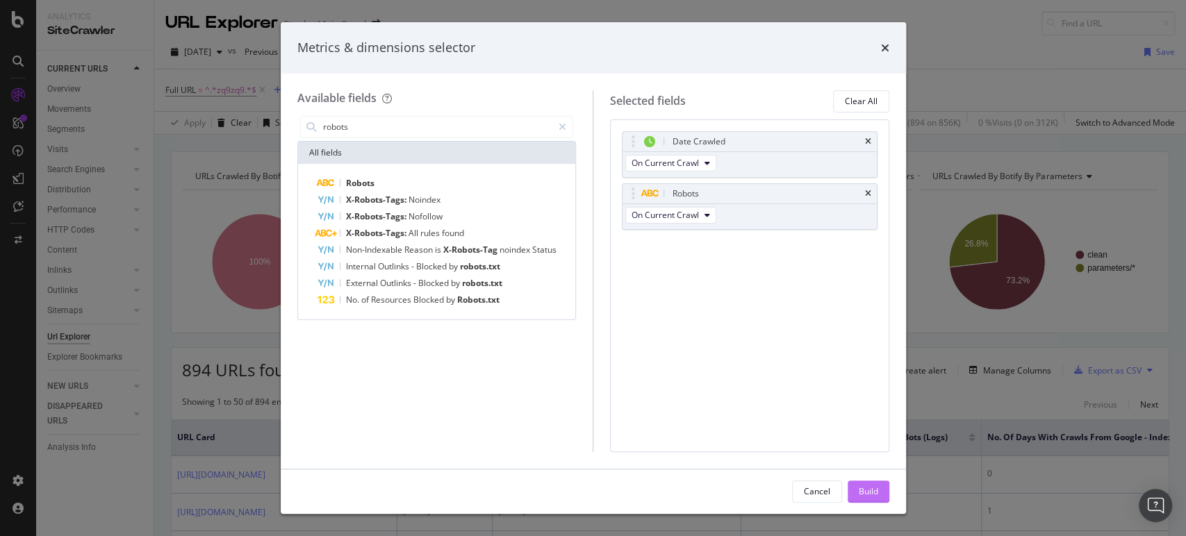
click at [869, 486] on div "Build" at bounding box center [868, 492] width 19 height 12
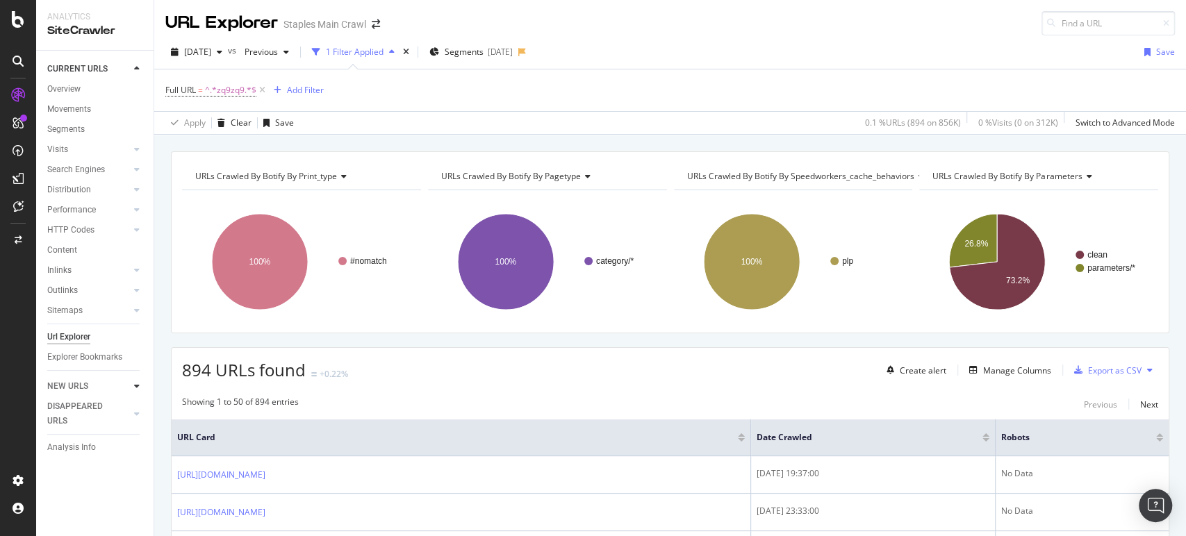
click at [136, 390] on icon at bounding box center [137, 386] width 6 height 8
